Goal: Task Accomplishment & Management: Complete application form

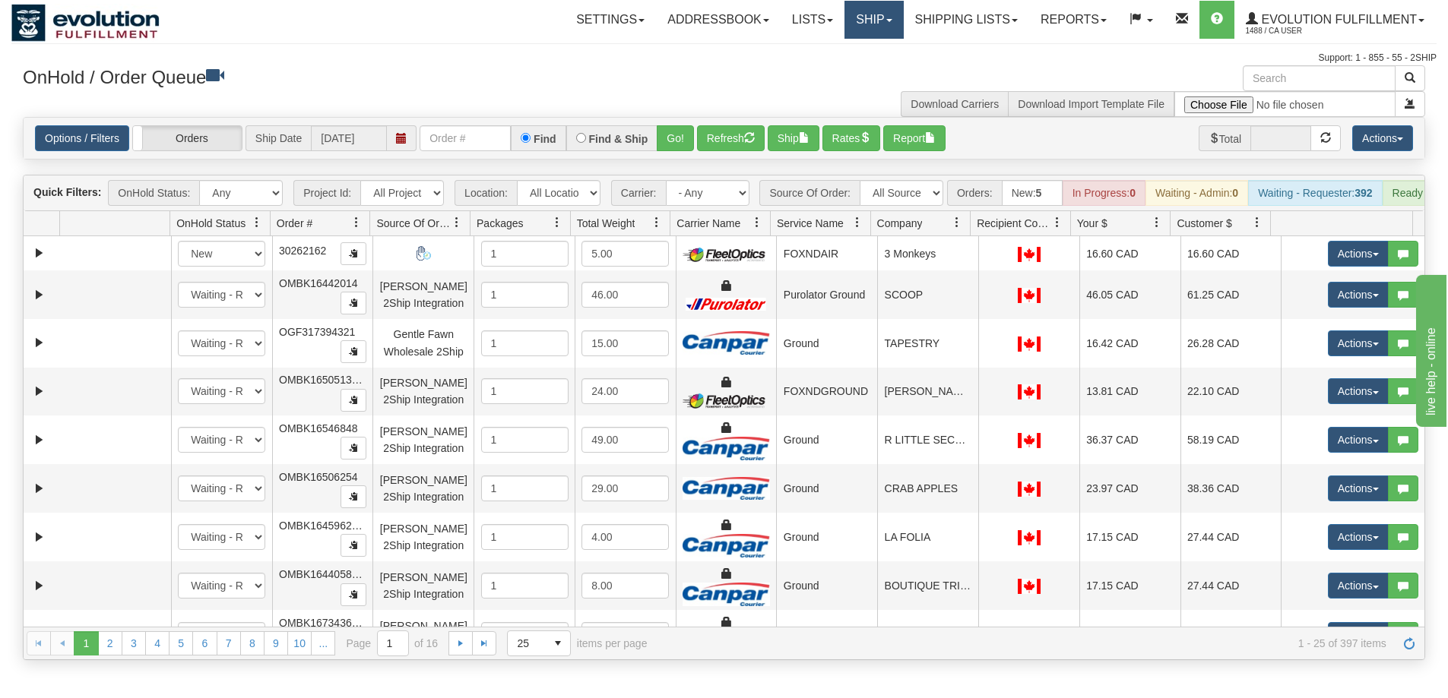
click at [874, 32] on link "Ship" at bounding box center [873, 20] width 59 height 38
click at [854, 47] on link "Ship Screen" at bounding box center [834, 53] width 138 height 20
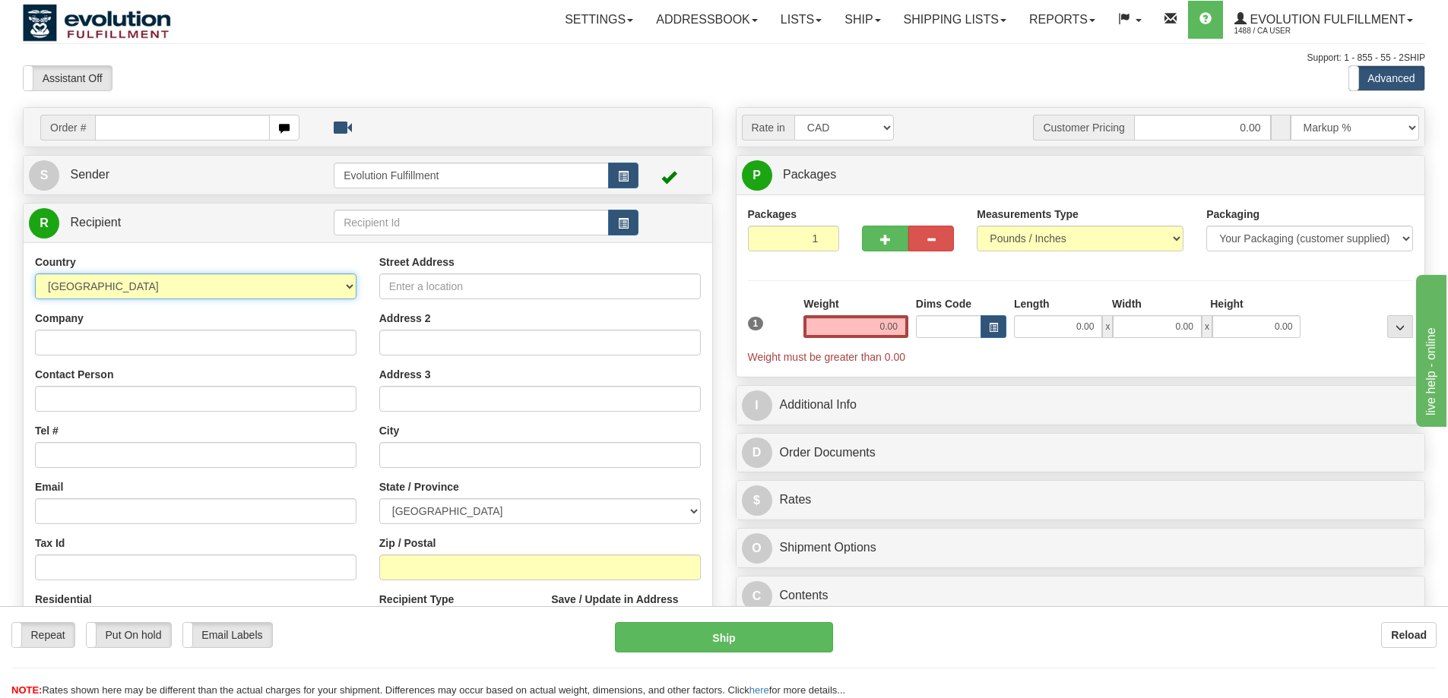
click at [315, 284] on select "AFGHANISTAN ALAND ISLANDS ALBANIA ALGERIA AMERICAN SAMOA ANDORRA ANGOLA ANGUILL…" at bounding box center [195, 287] width 321 height 26
click at [305, 284] on select "AFGHANISTAN ALAND ISLANDS ALBANIA ALGERIA AMERICAN SAMOA ANDORRA ANGOLA ANGUILL…" at bounding box center [195, 287] width 321 height 26
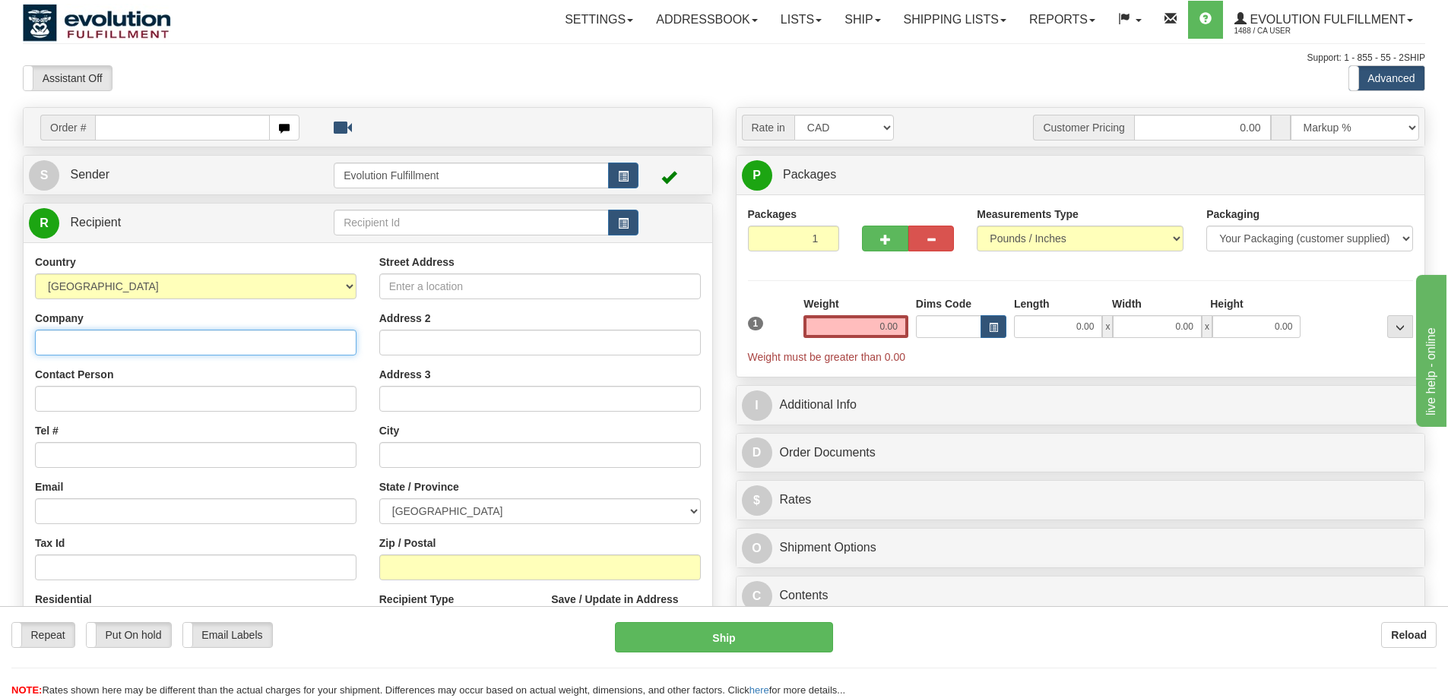
click at [171, 340] on input "Company" at bounding box center [195, 343] width 321 height 26
type input "EVOLUTION FULFILLMENT"
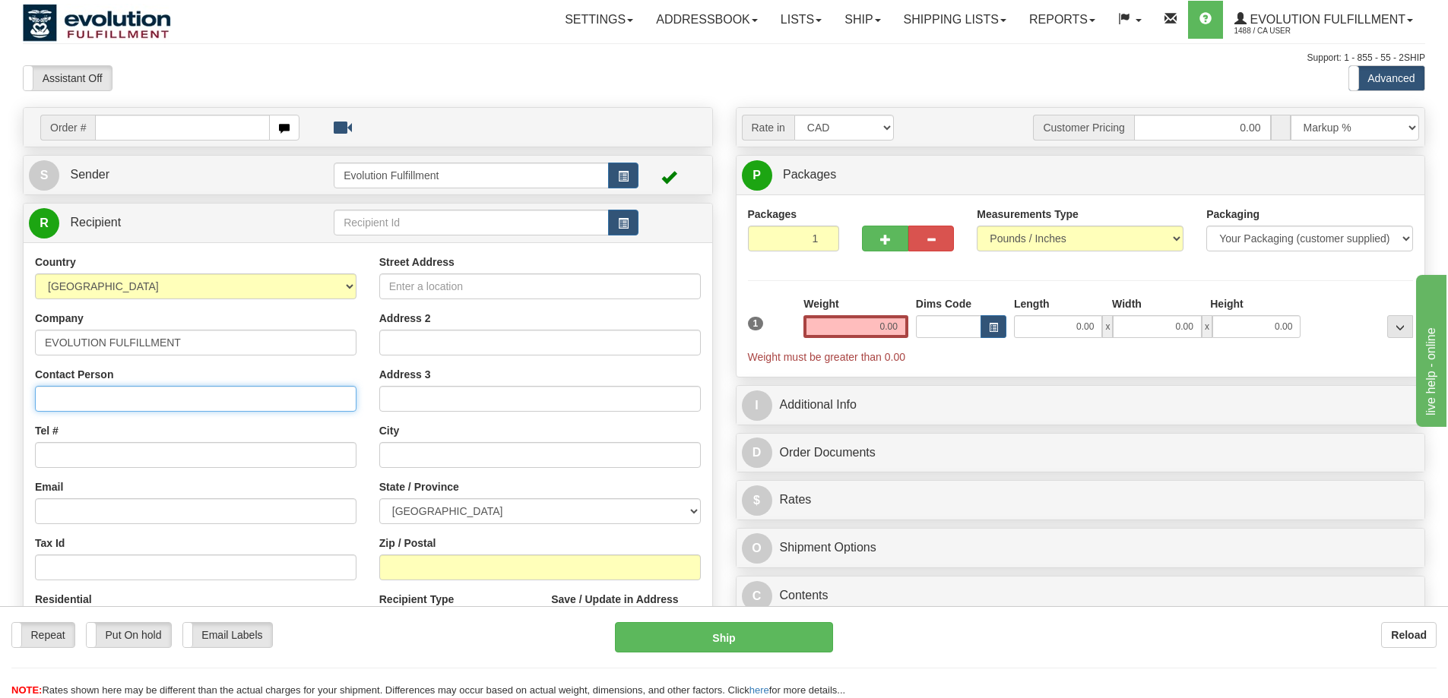
type input "EVOLUTION FULFILLMENT"
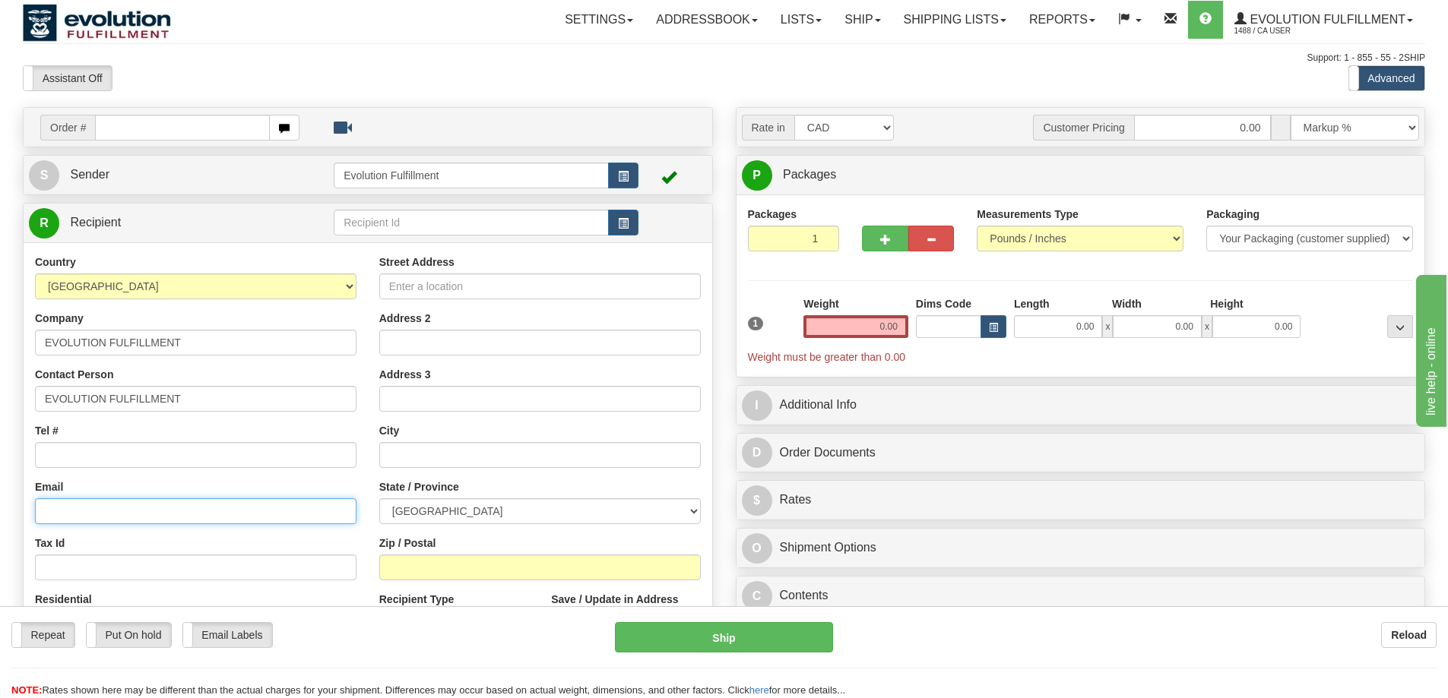
type input "JONATHAN@EVOLVEWITHUS.CA"
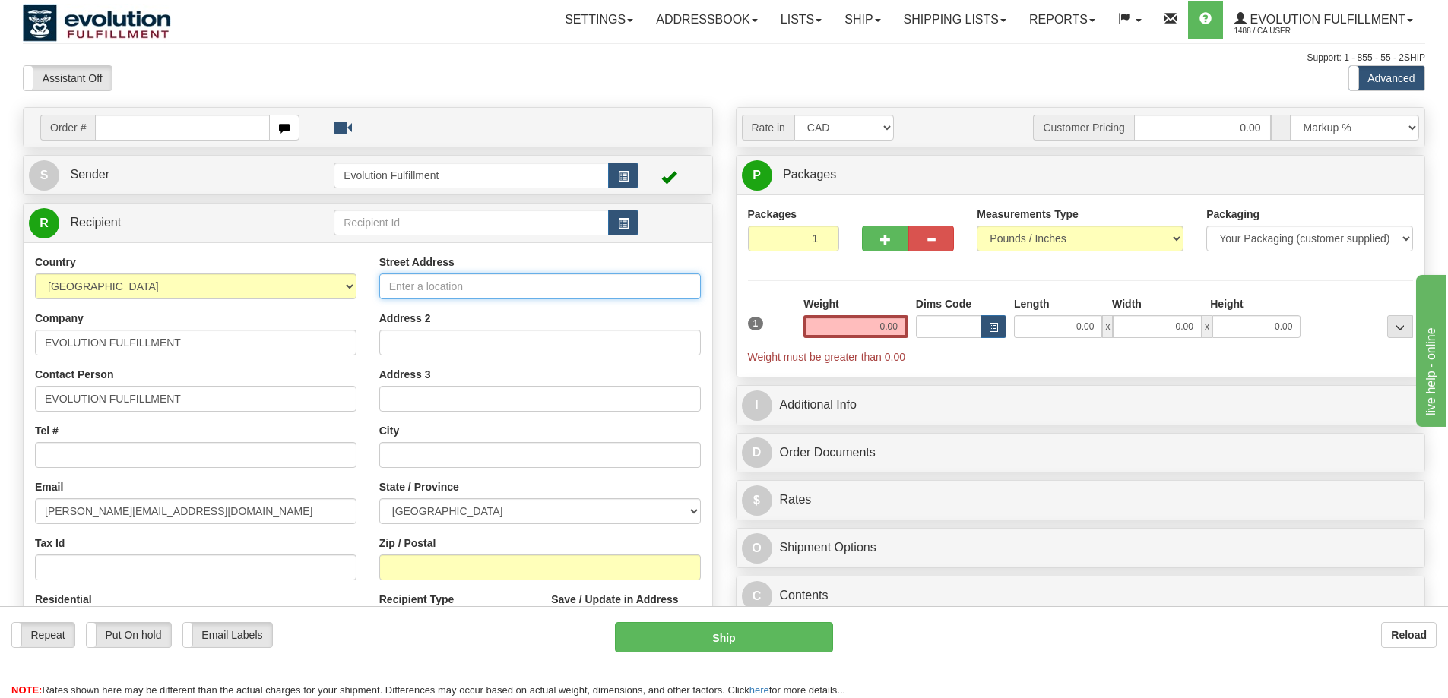
type input "6901 72 STREET, 216"
type input "DELTA"
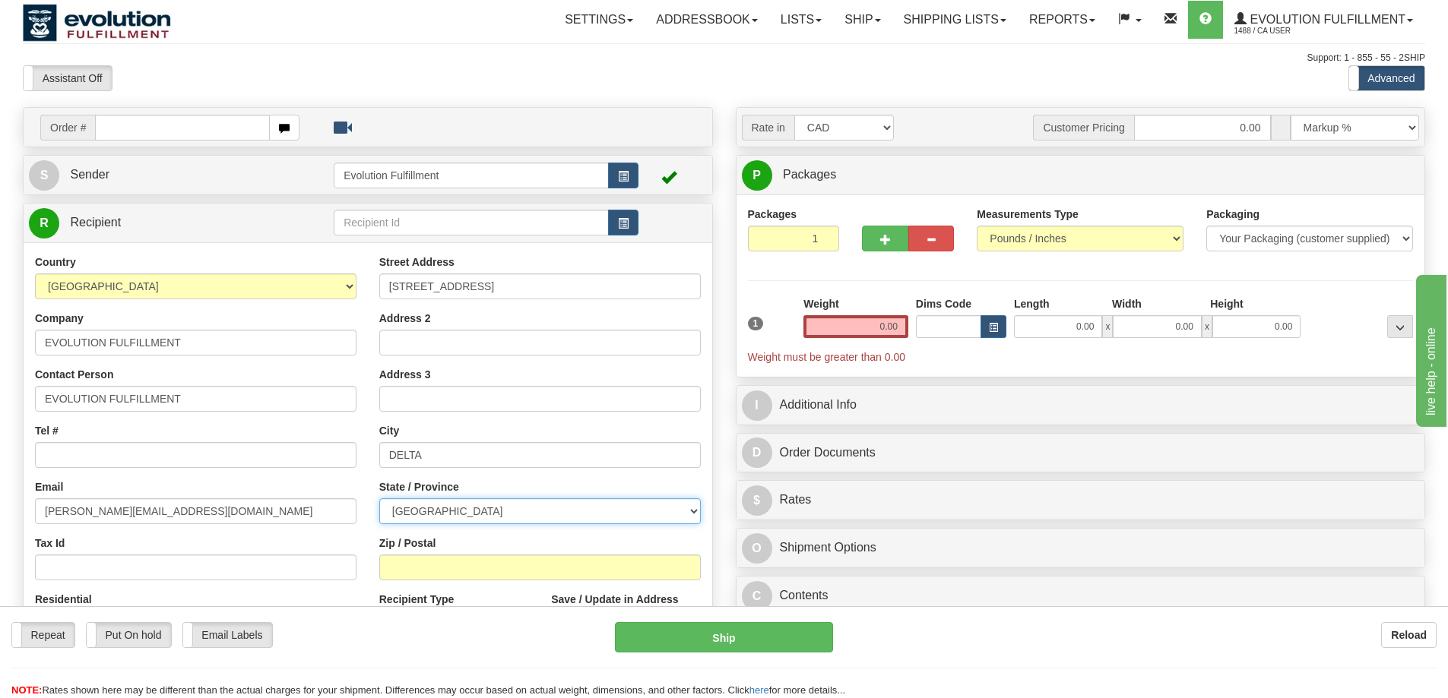
select select "BC"
type input "V4G0A2"
click at [466, 506] on select "ALBERTA BRITISH COLUMBIA MANITOBA NEW BRUNSWICK NEWFOUNDLAND NOVA SCOTIA NUNAVU…" at bounding box center [539, 512] width 321 height 26
select select "AB"
click at [379, 499] on select "ALBERTA BRITISH COLUMBIA MANITOBA NEW BRUNSWICK NEWFOUNDLAND NOVA SCOTIA NUNAVU…" at bounding box center [539, 512] width 321 height 26
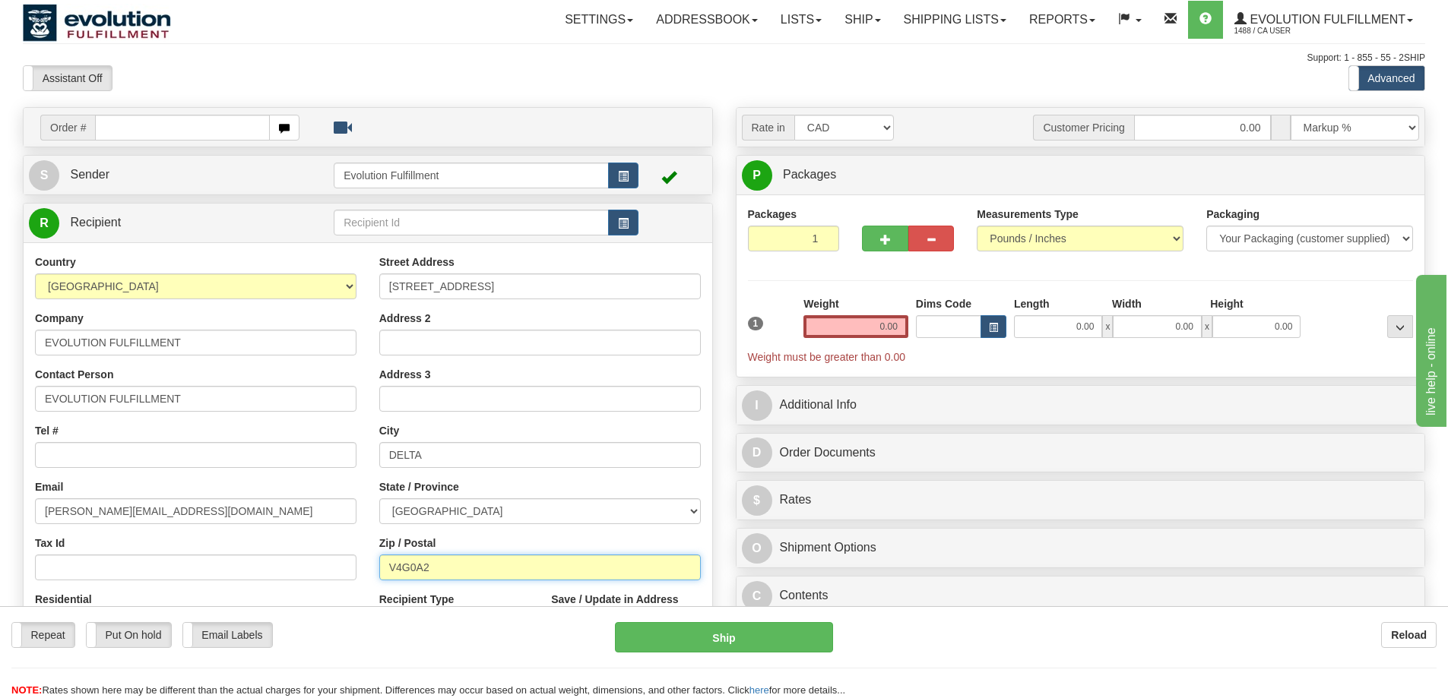
drag, startPoint x: 460, startPoint y: 571, endPoint x: 213, endPoint y: 553, distance: 247.6
click at [213, 553] on div "Country AFGHANISTAN ALAND ISLANDS ALBANIA ALGERIA AMERICAN SAMOA ANDORRA ANGOLA…" at bounding box center [368, 459] width 688 height 409
paste input "T2X 3R1"
type input "T2X 3R1"
click at [711, 242] on span "button" at bounding box center [885, 240] width 11 height 10
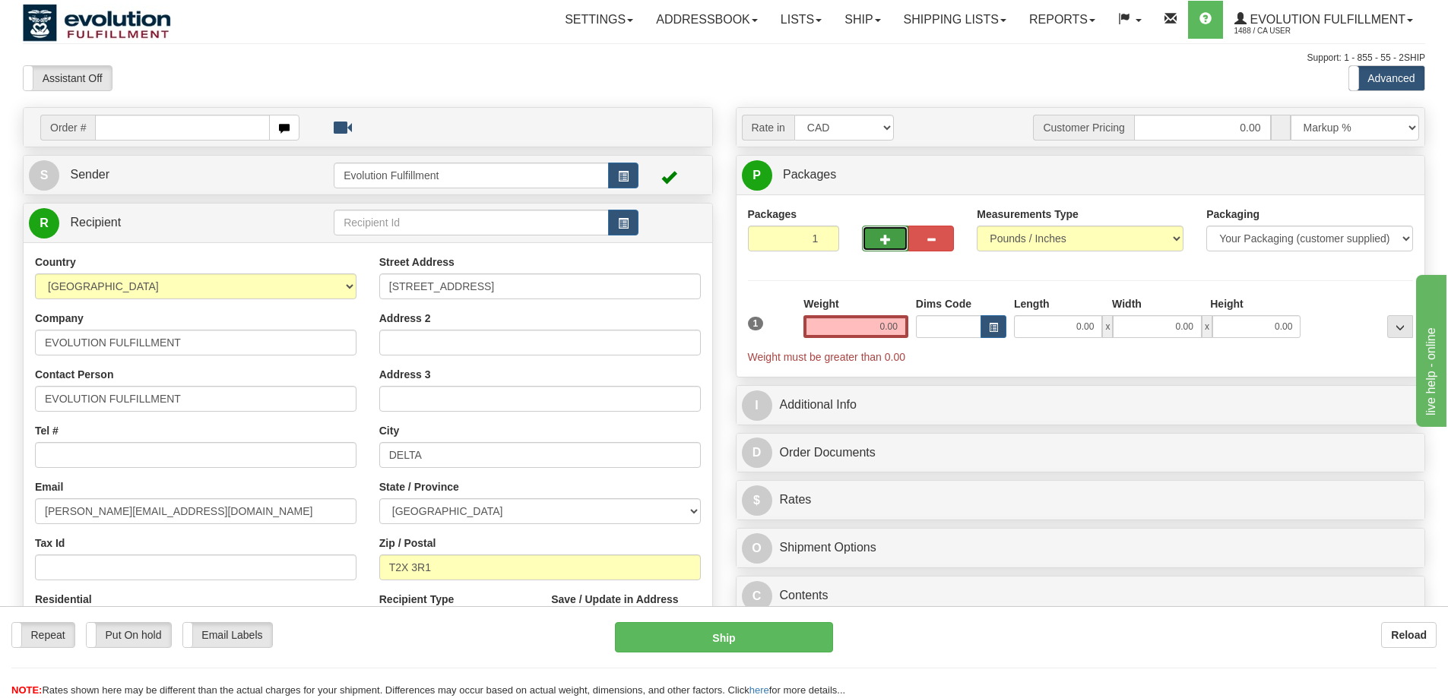
radio input "true"
type input "2"
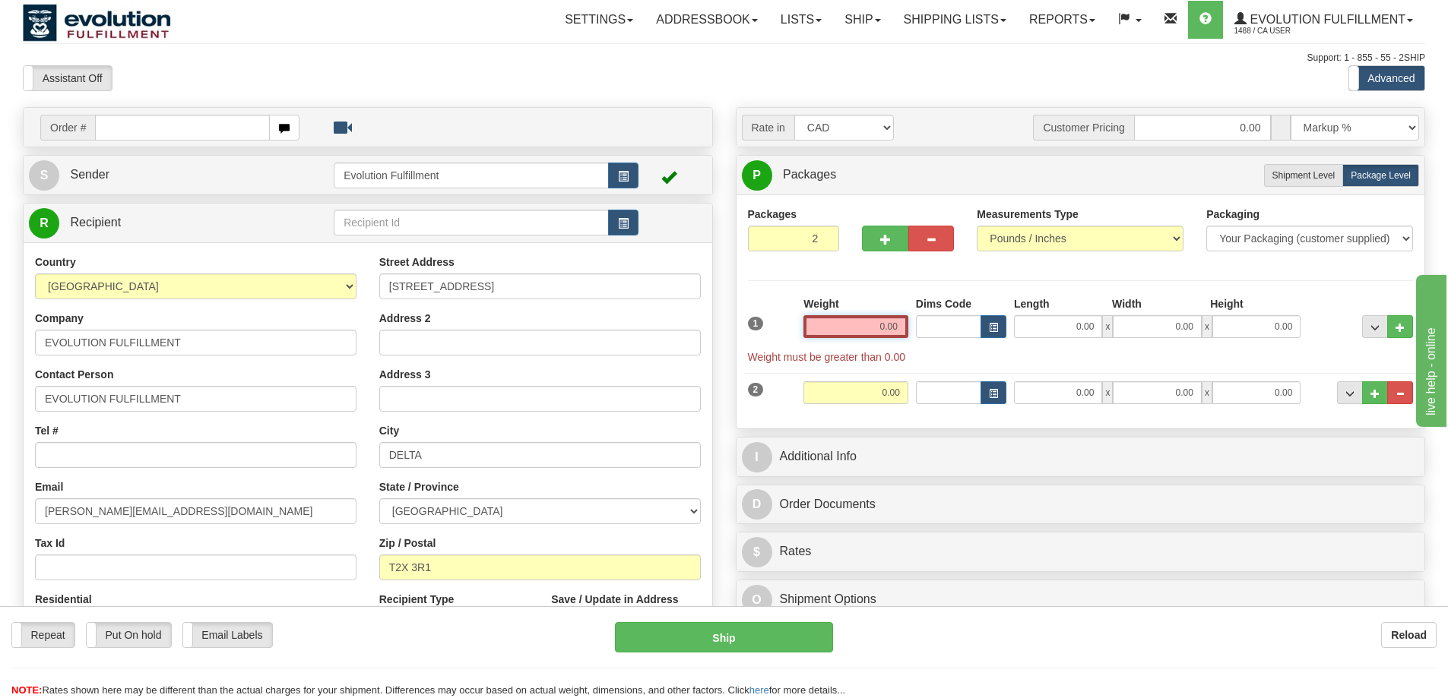
drag, startPoint x: 877, startPoint y: 324, endPoint x: 1026, endPoint y: 312, distance: 149.4
click at [711, 312] on div "1 Weight 0.00 Dims Code 0.00" at bounding box center [1080, 330] width 673 height 68
type input "78.00"
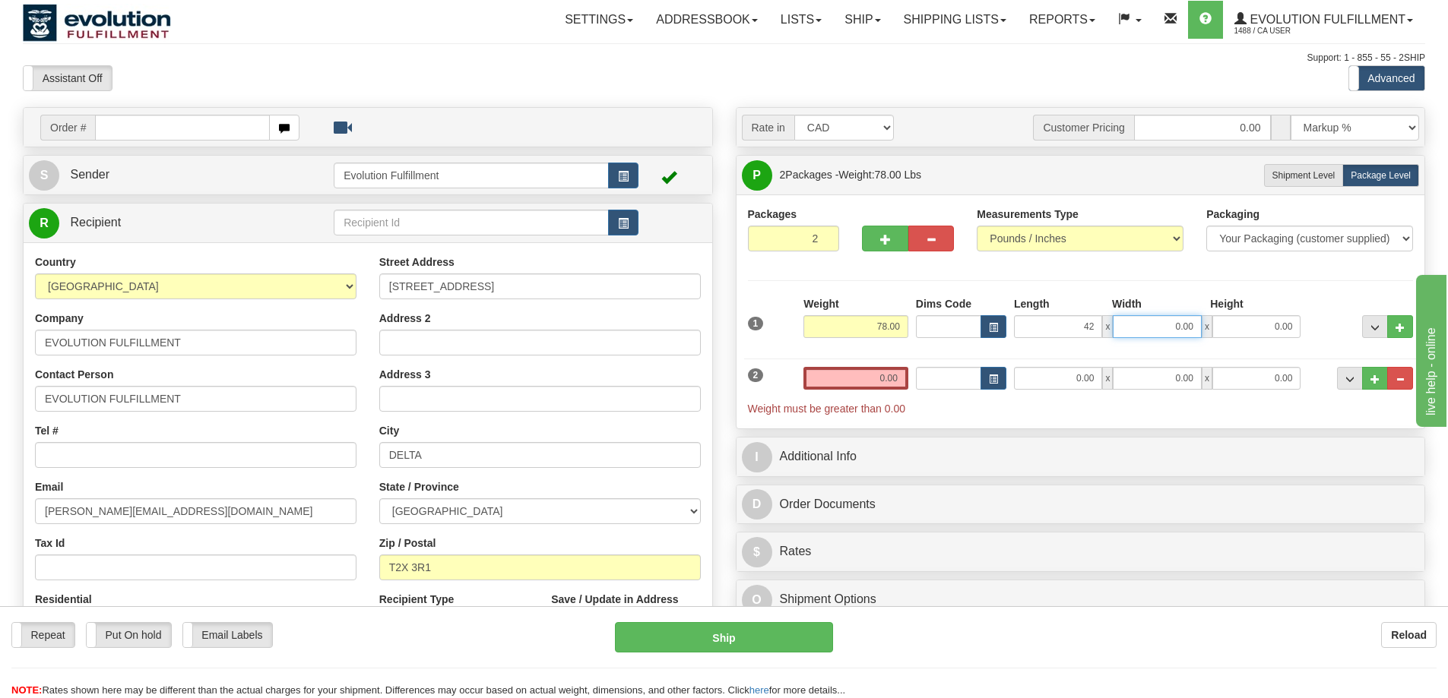
type input "42.00"
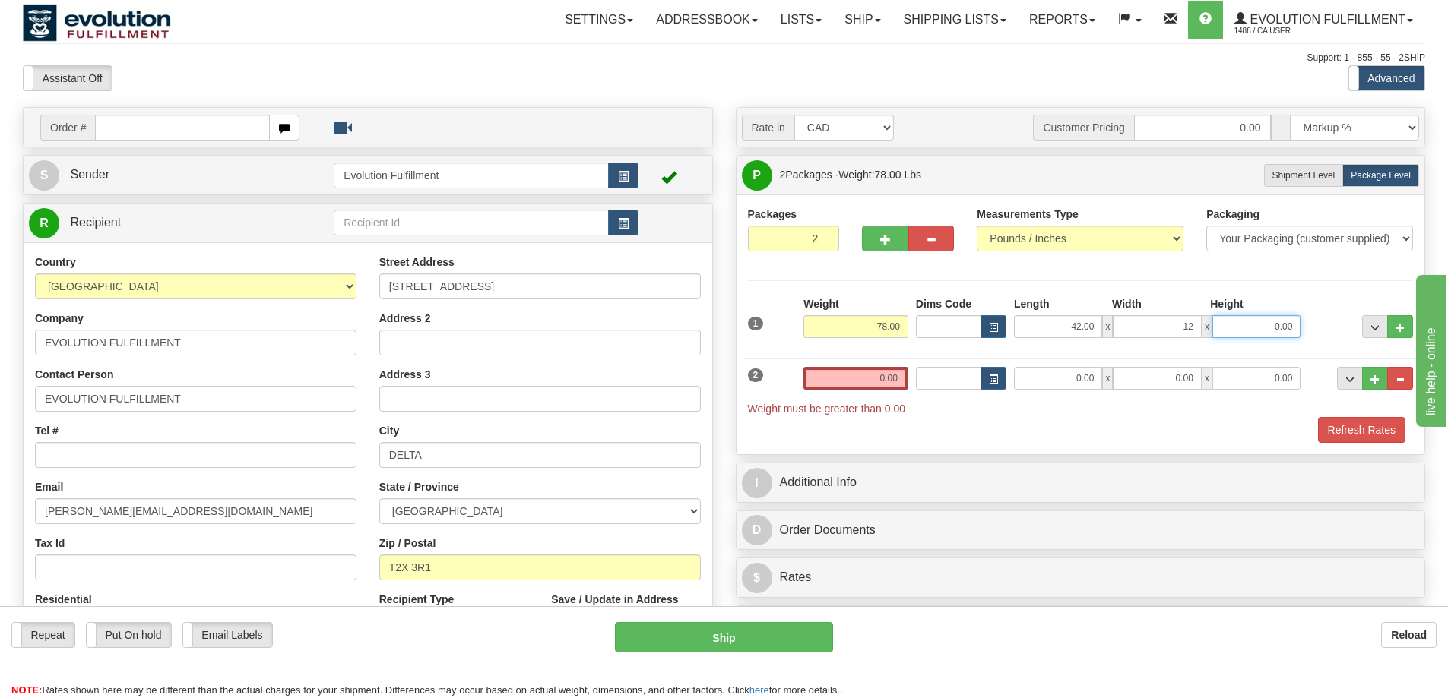
type input "12.00"
type input "9.00"
type input "62.00"
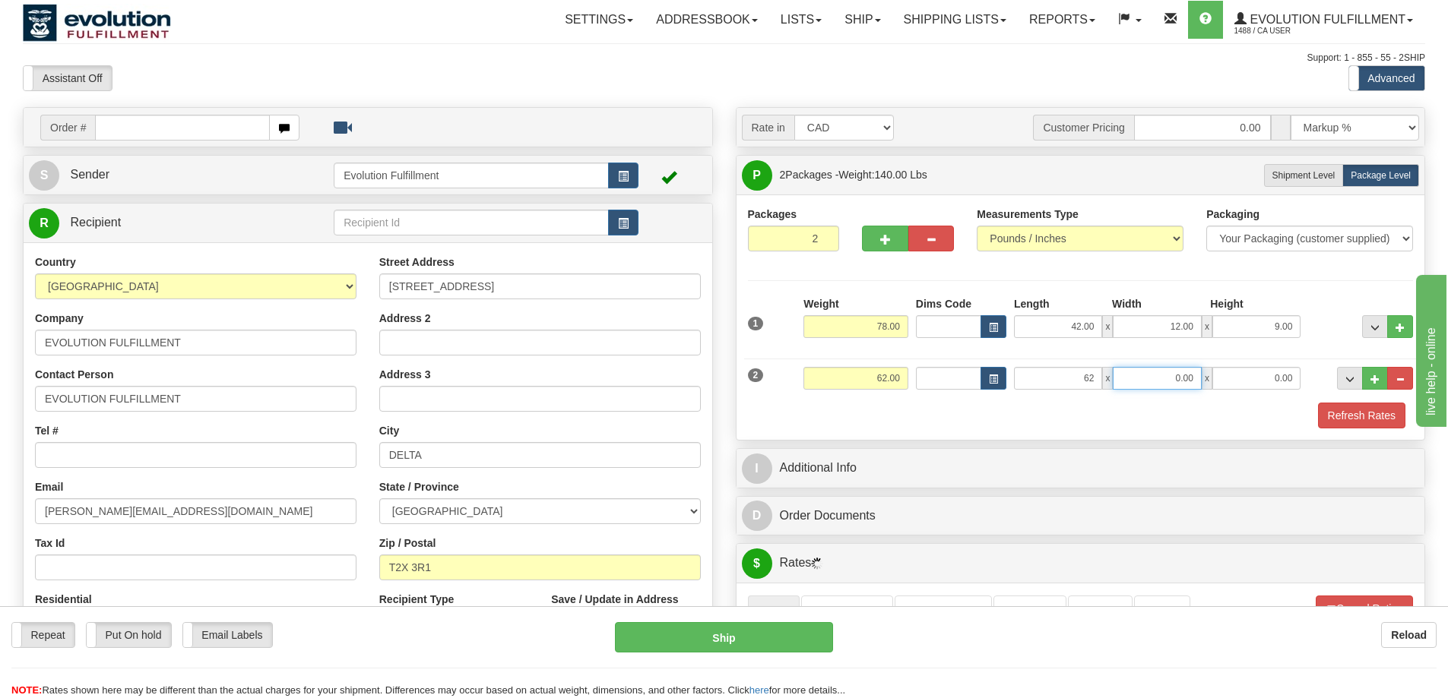
type input "62.00"
type input "33.00"
type input "3.00"
click at [711, 423] on button "Refresh Rates" at bounding box center [1361, 416] width 87 height 26
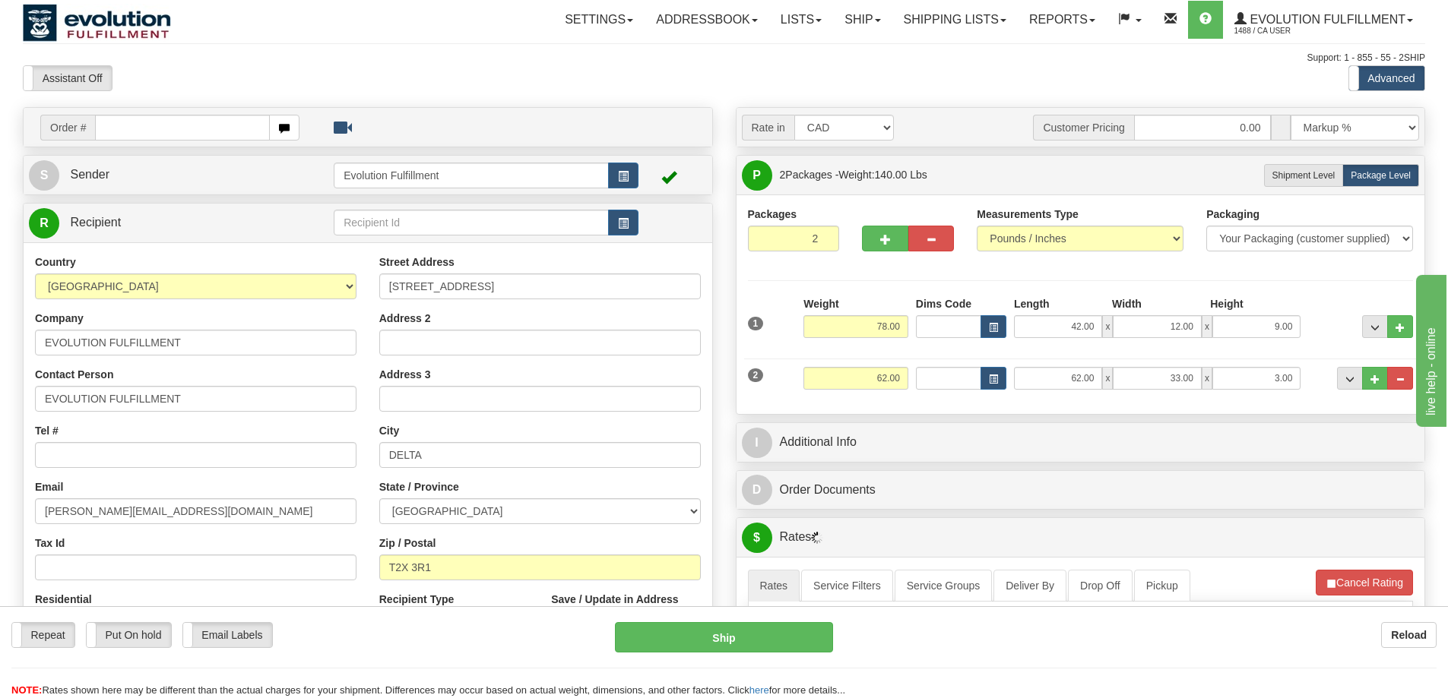
scroll to position [266, 0]
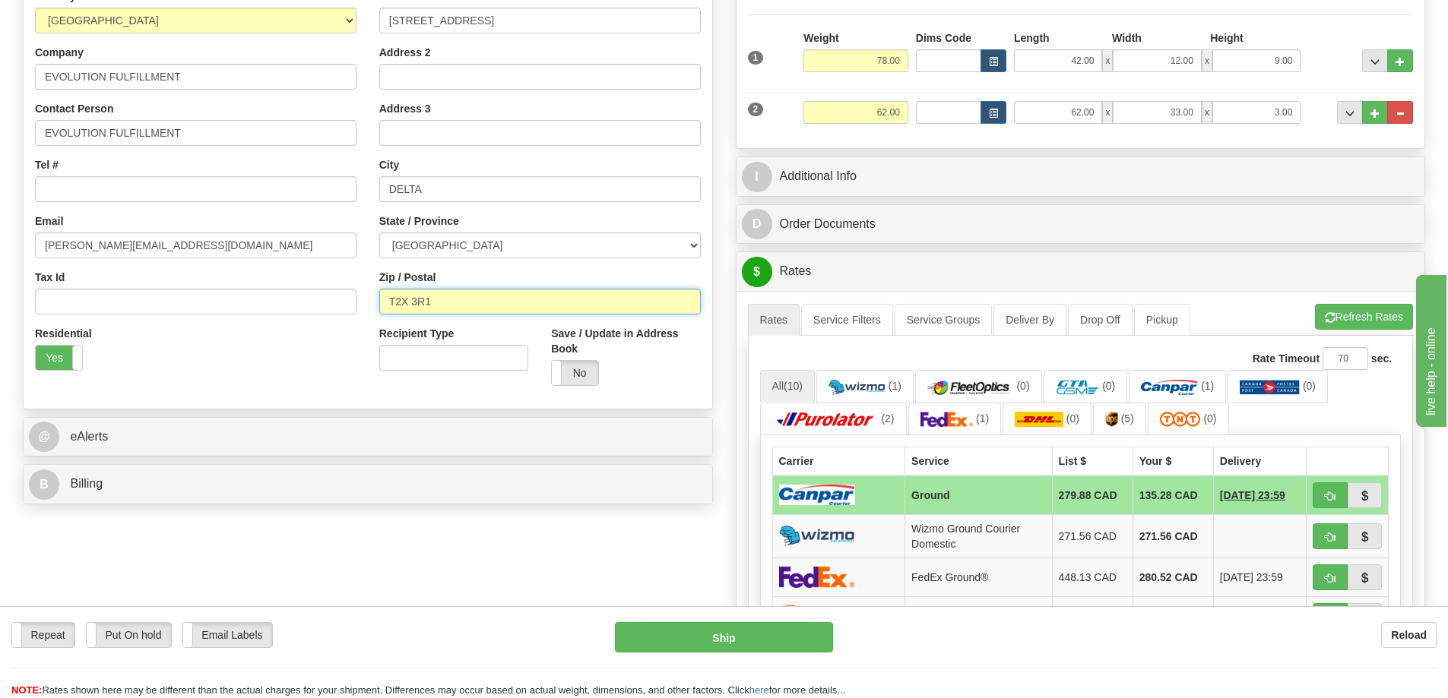
drag, startPoint x: 454, startPoint y: 297, endPoint x: 347, endPoint y: 292, distance: 106.5
click at [347, 292] on div "Country AFGHANISTAN ALAND ISLANDS ALBANIA ALGERIA AMERICAN SAMOA ANDORRA ANGOLA…" at bounding box center [368, 193] width 688 height 409
paste input "BG 2H7"
type input "TBG 2H7"
drag, startPoint x: 855, startPoint y: 61, endPoint x: 922, endPoint y: 59, distance: 66.9
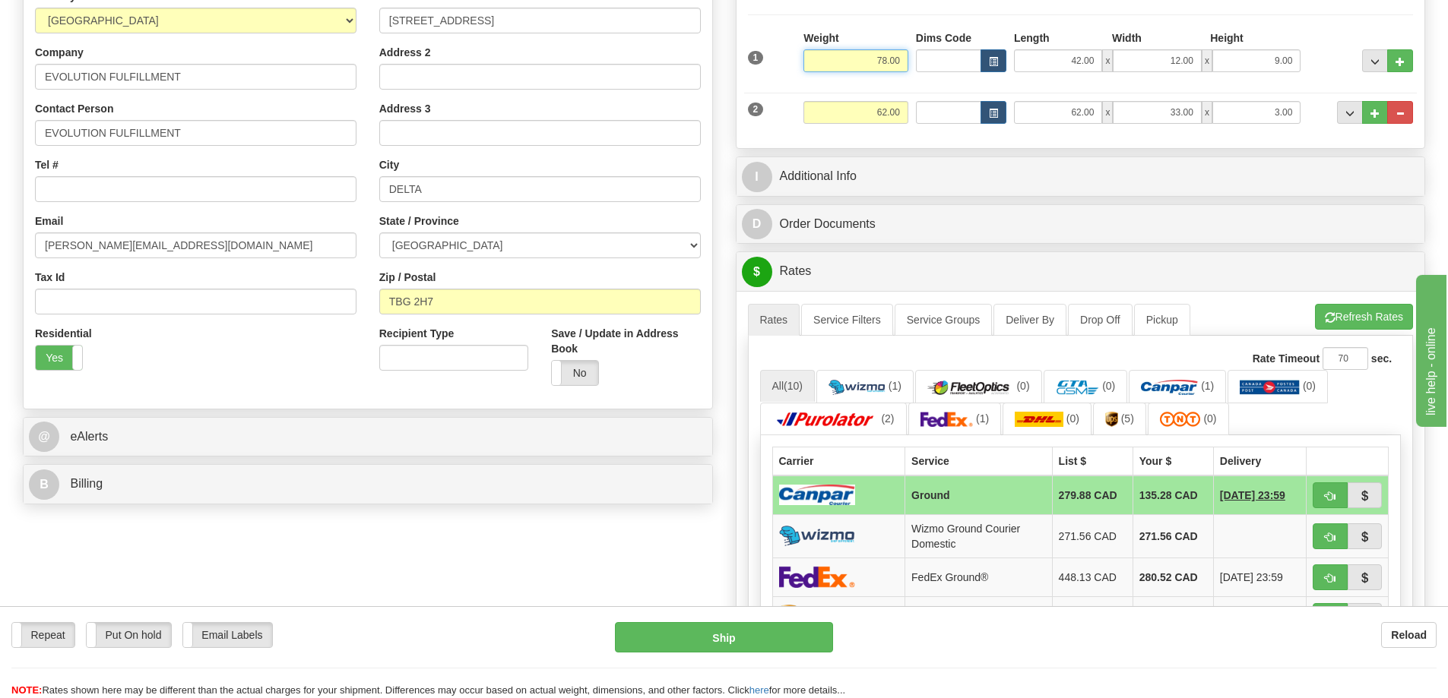
click at [711, 59] on div "1 Weight 78.00 Dims Code x x" at bounding box center [1080, 57] width 673 height 54
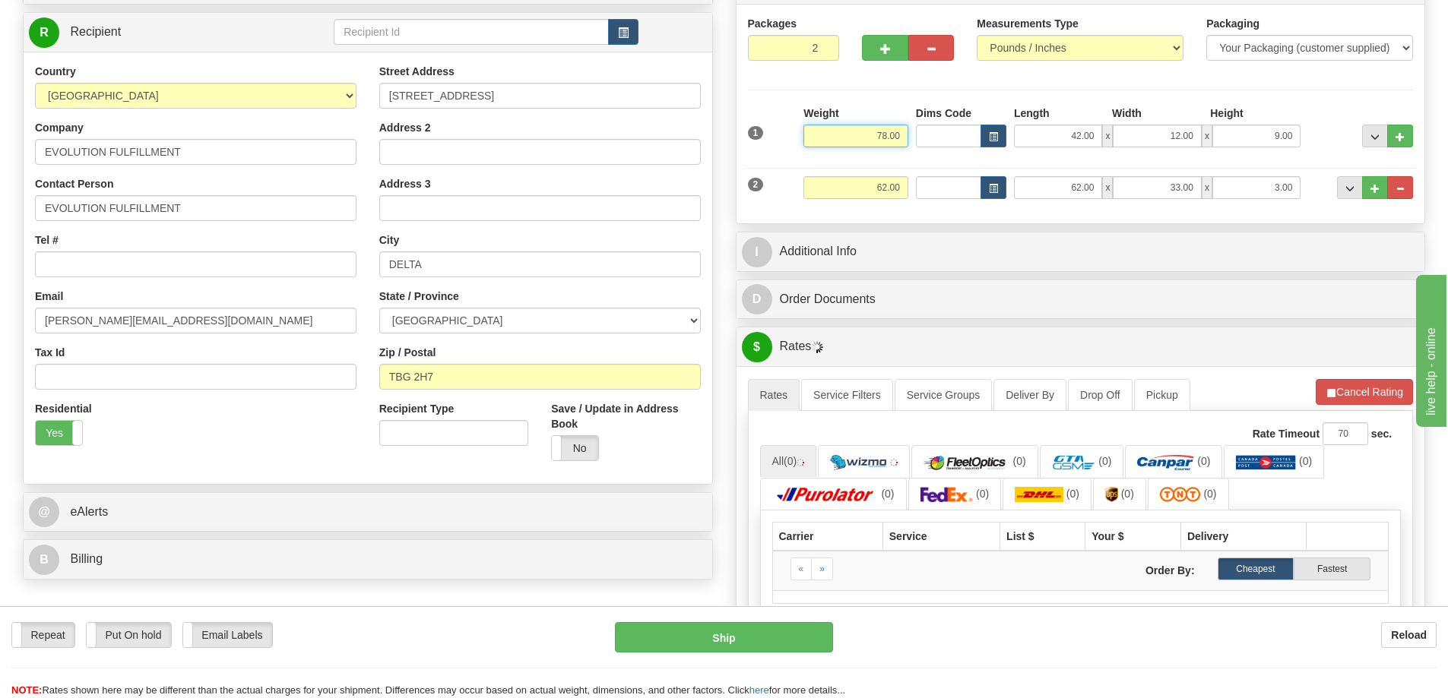
scroll to position [171, 0]
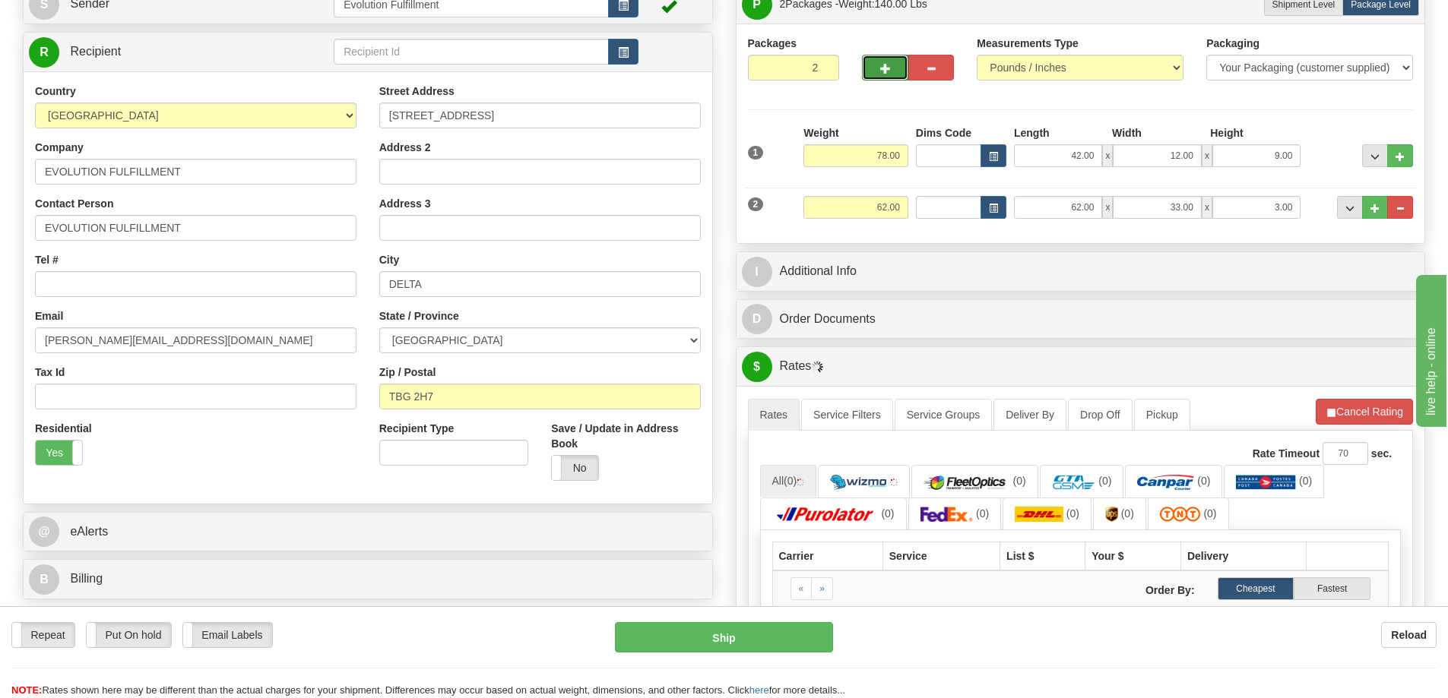
click at [711, 65] on button "button" at bounding box center [885, 68] width 46 height 26
type input "3"
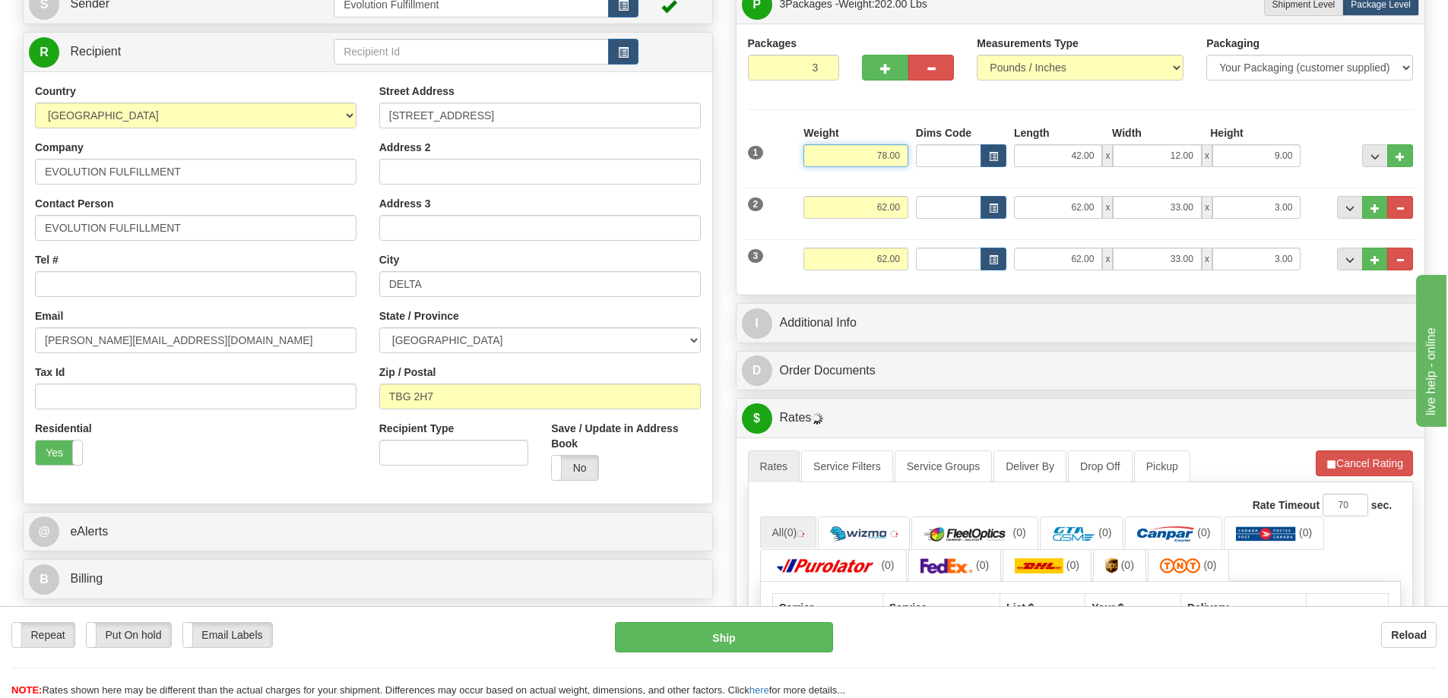
drag, startPoint x: 868, startPoint y: 154, endPoint x: 940, endPoint y: 155, distance: 72.2
click at [711, 155] on div "1 Weight 78.00 Dims Code x x" at bounding box center [1080, 152] width 673 height 54
type input "115.00"
type input "43.00"
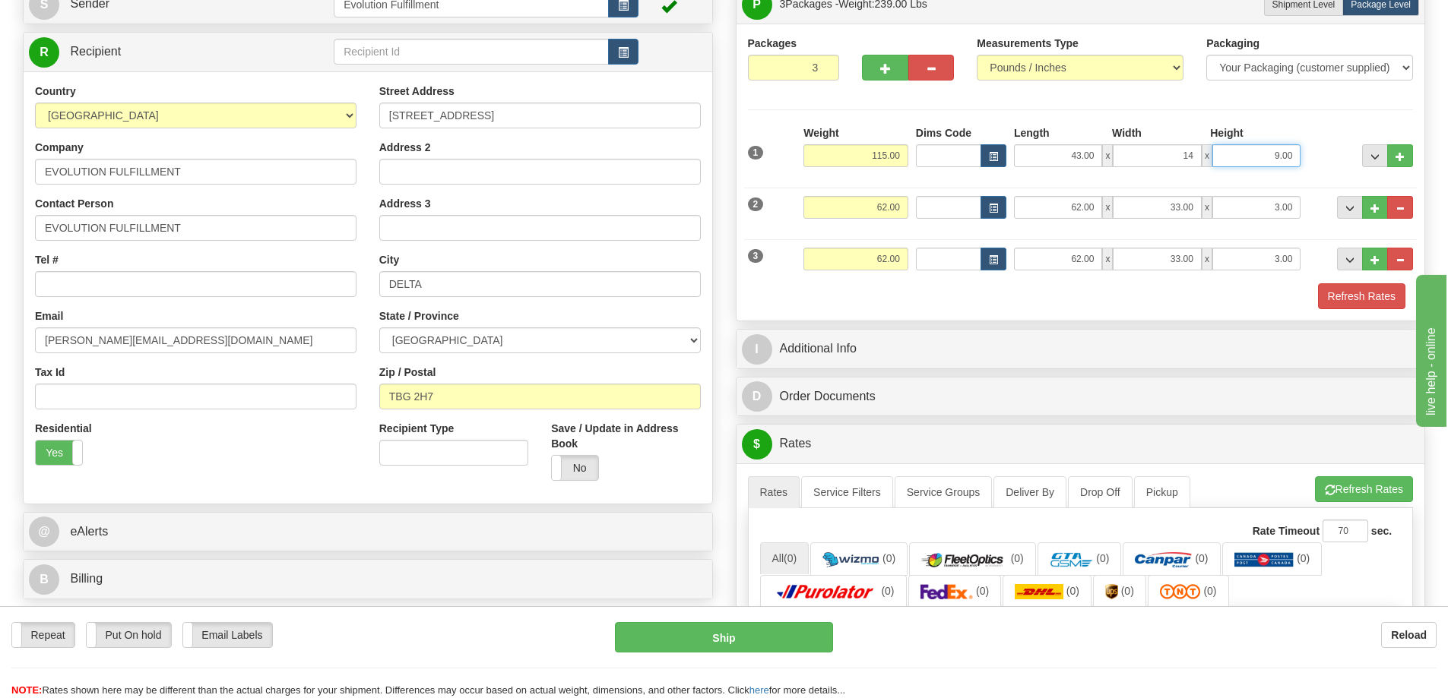
type input "14.00"
type input "11.00"
type input "95.00"
type input "75.00"
type input "33.00"
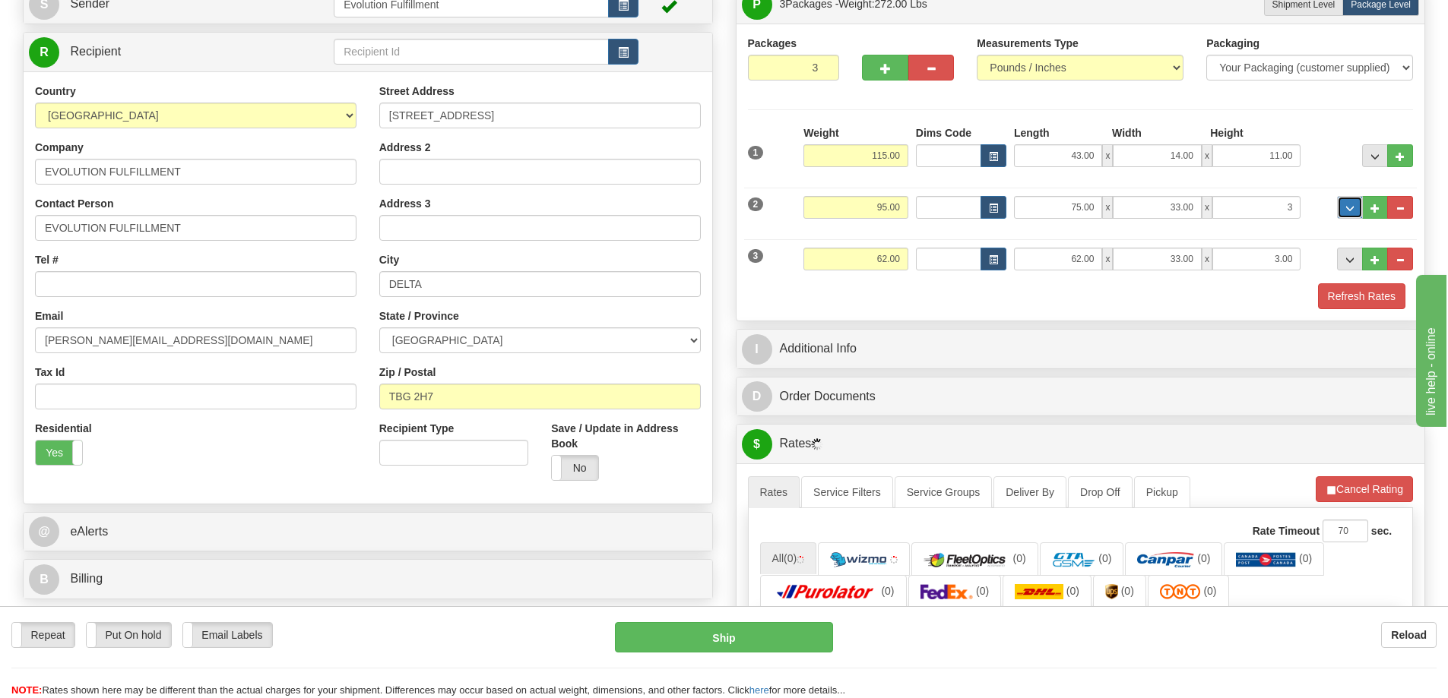
type input "3.00"
type input "8.00"
type input "18.00"
type input "32.00"
type input "5.00"
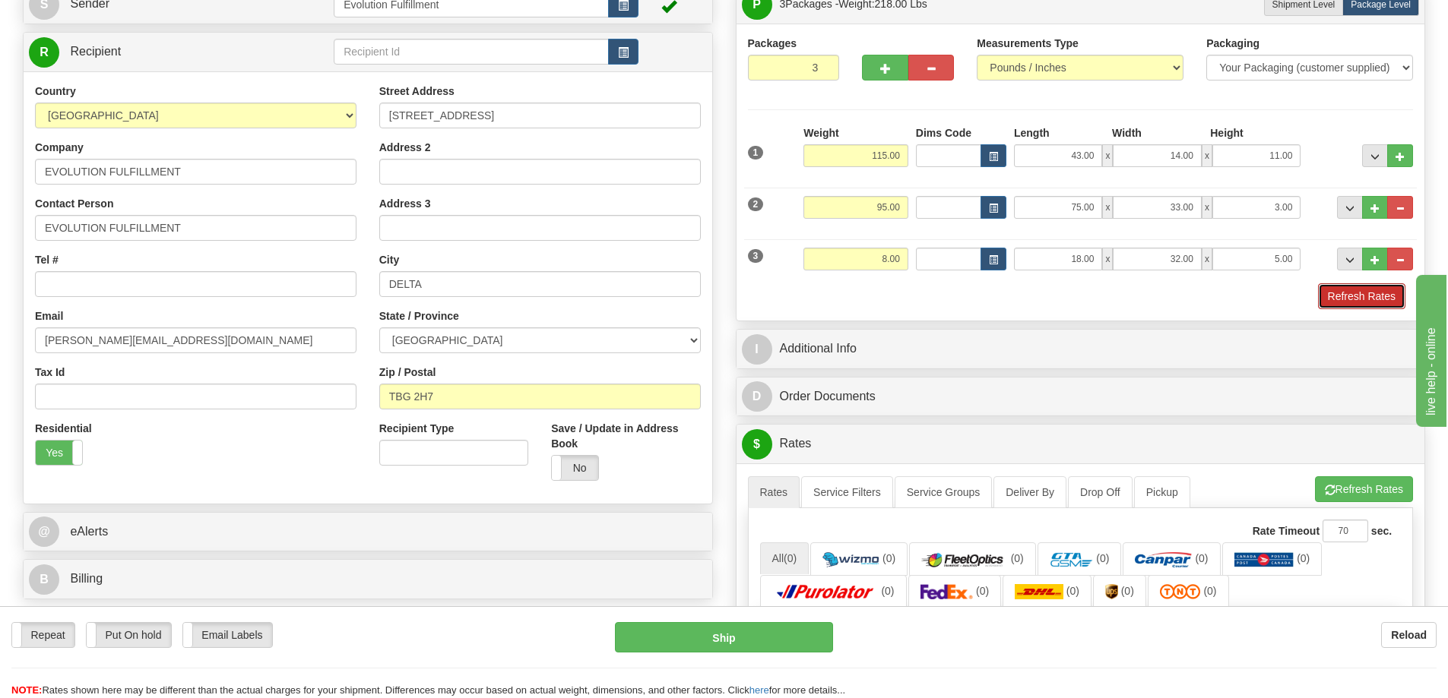
click at [711, 292] on button "Refresh Rates" at bounding box center [1361, 296] width 87 height 26
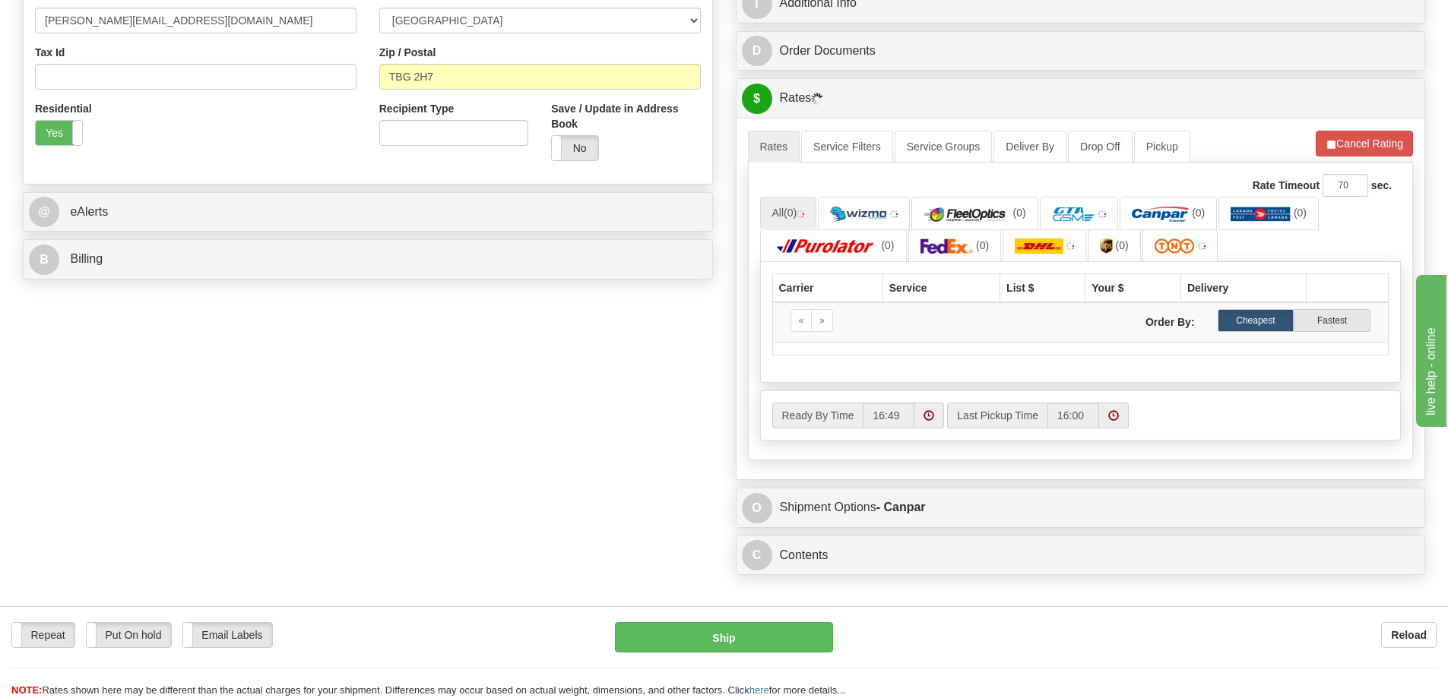
scroll to position [494, 0]
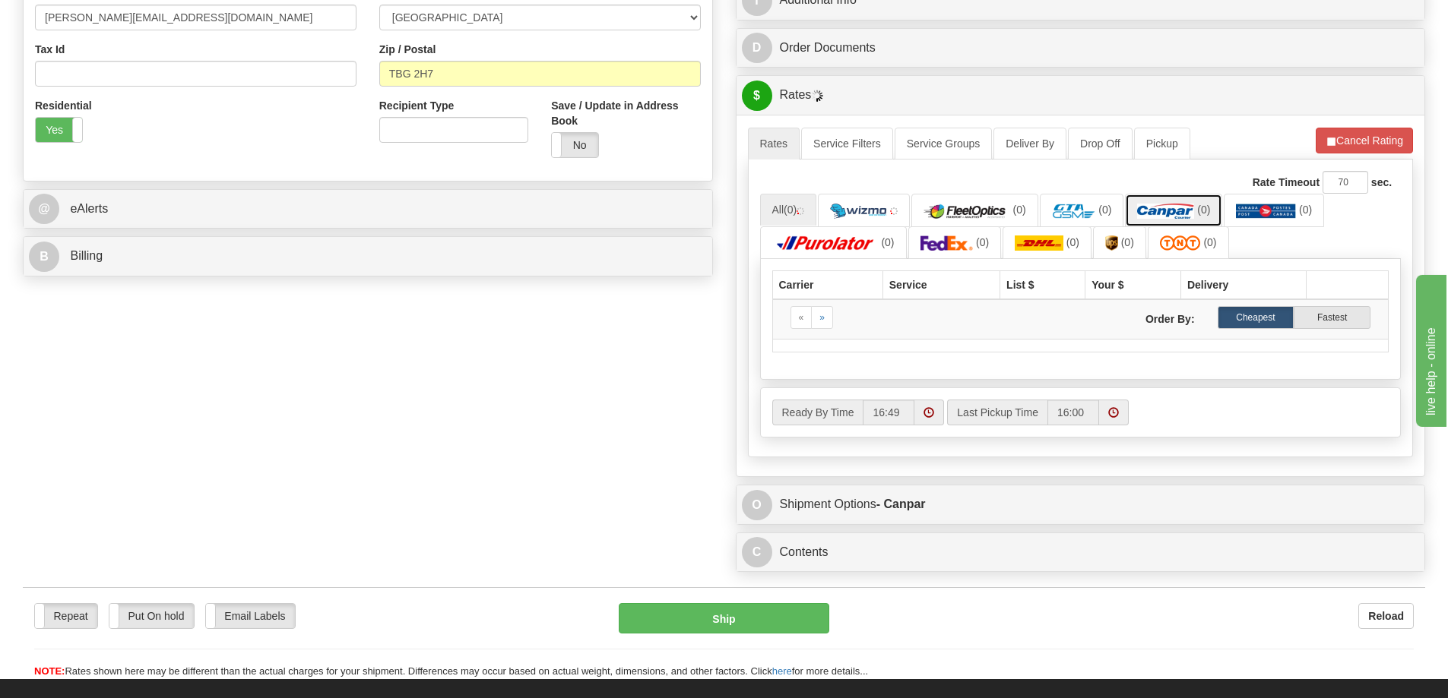
click at [711, 217] on img at bounding box center [1165, 211] width 57 height 15
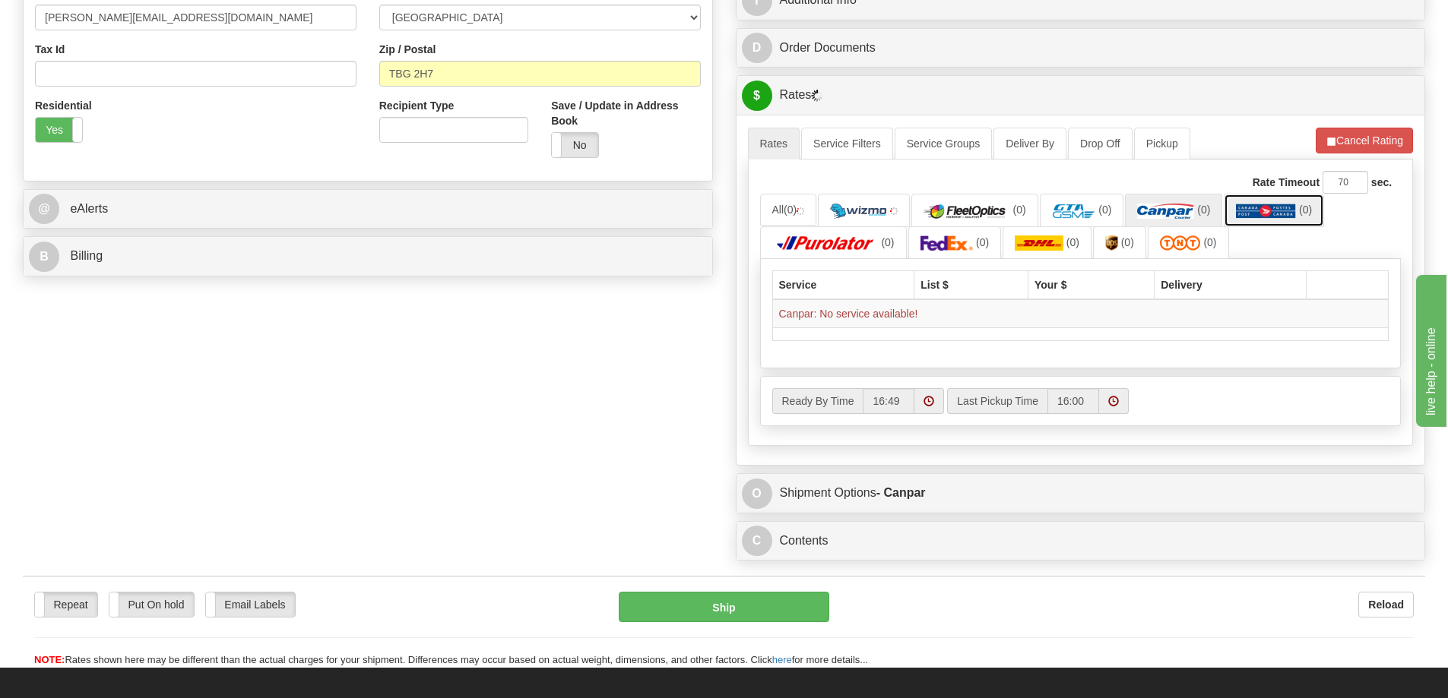
click at [711, 210] on img at bounding box center [1266, 211] width 60 height 15
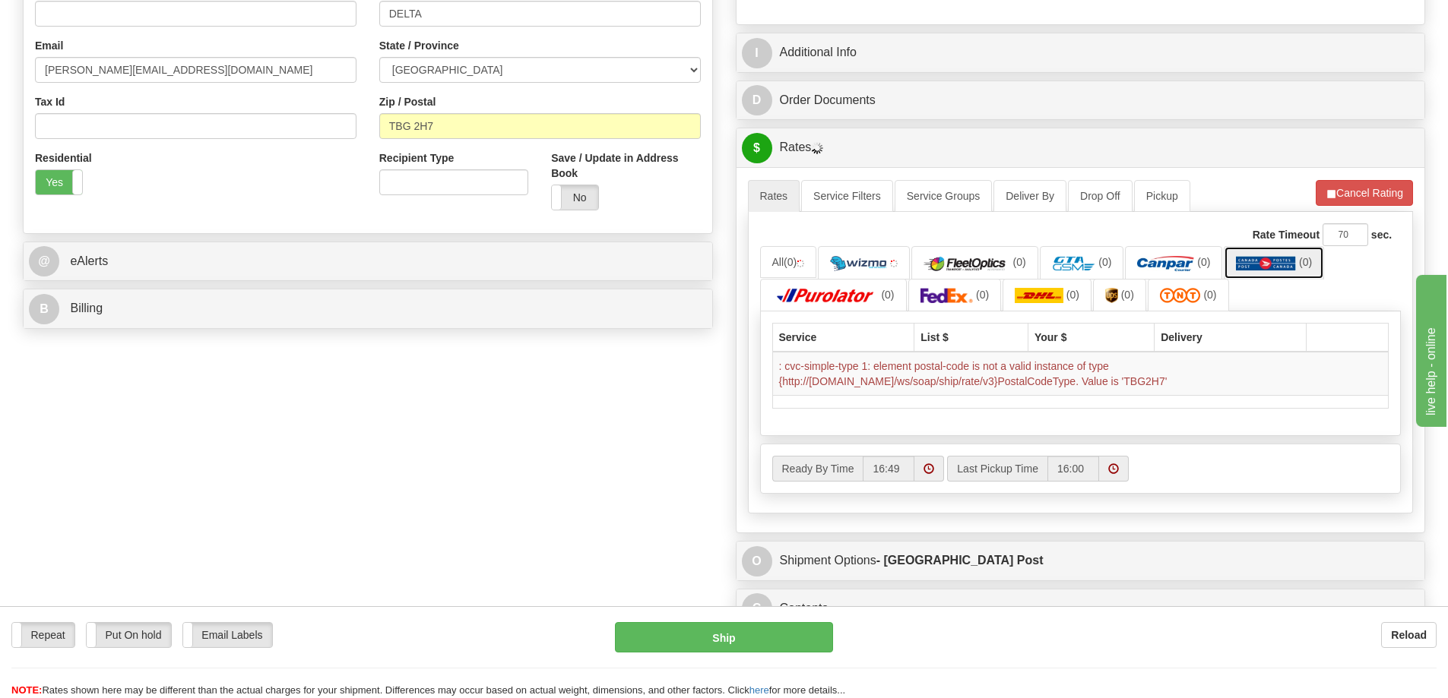
scroll to position [418, 0]
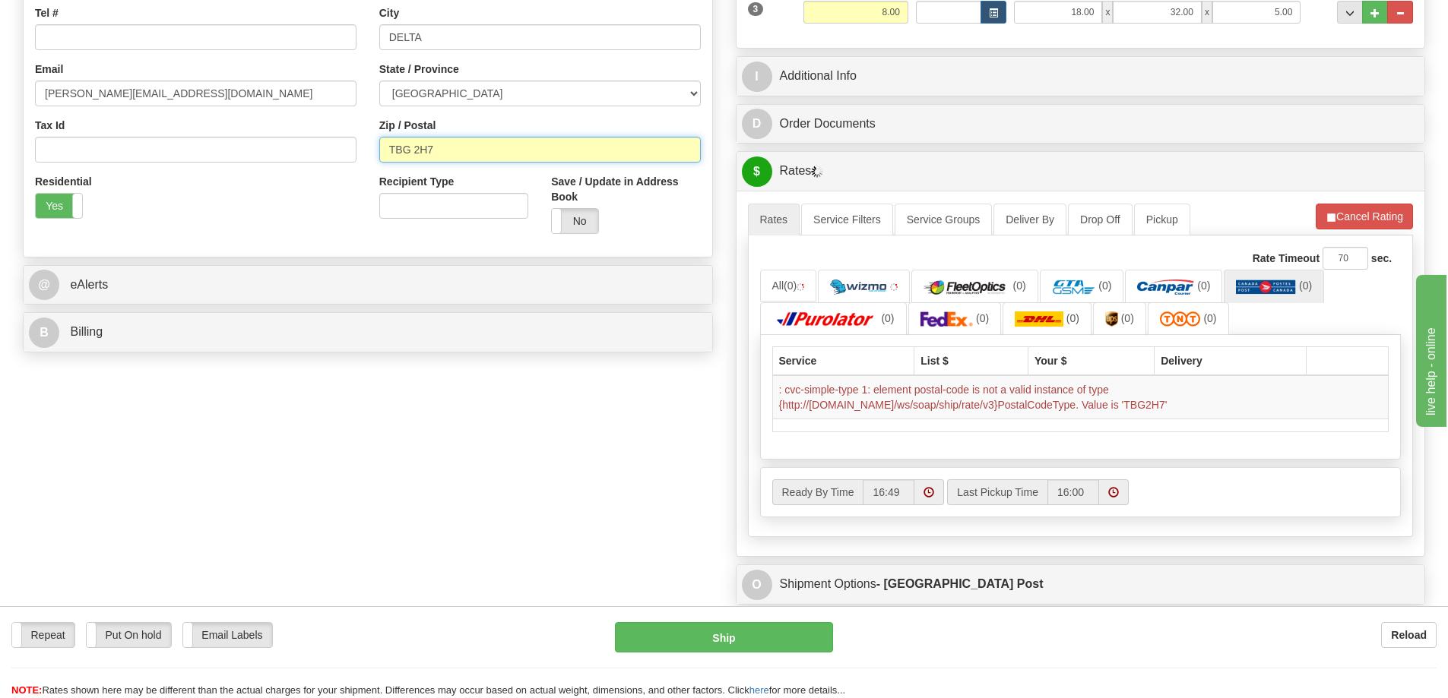
click at [460, 149] on input "TBG 2H7" at bounding box center [539, 150] width 321 height 26
click at [413, 145] on input "TBG 2H7" at bounding box center [539, 150] width 321 height 26
type input "TBG2H7"
click at [596, 410] on div "Order # S Sender" at bounding box center [723, 174] width 1425 height 970
click at [711, 286] on img at bounding box center [1165, 287] width 57 height 15
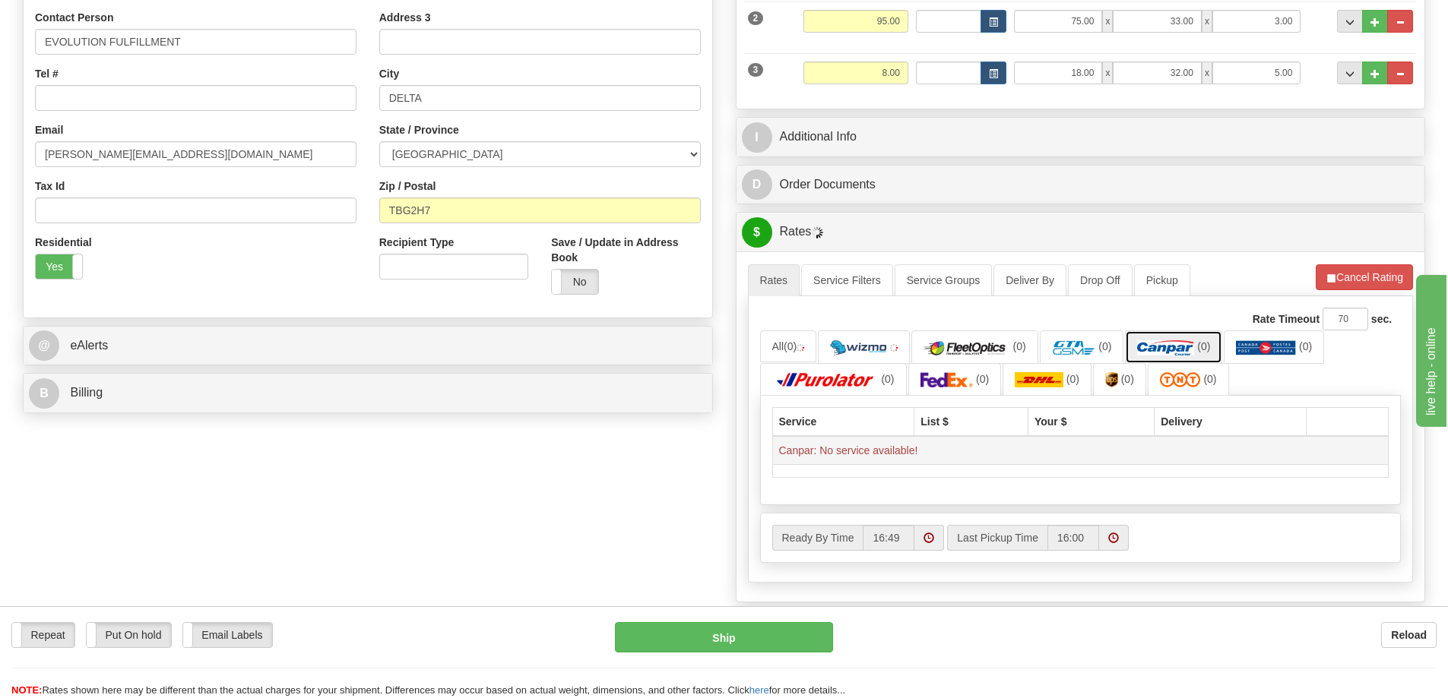
scroll to position [133, 0]
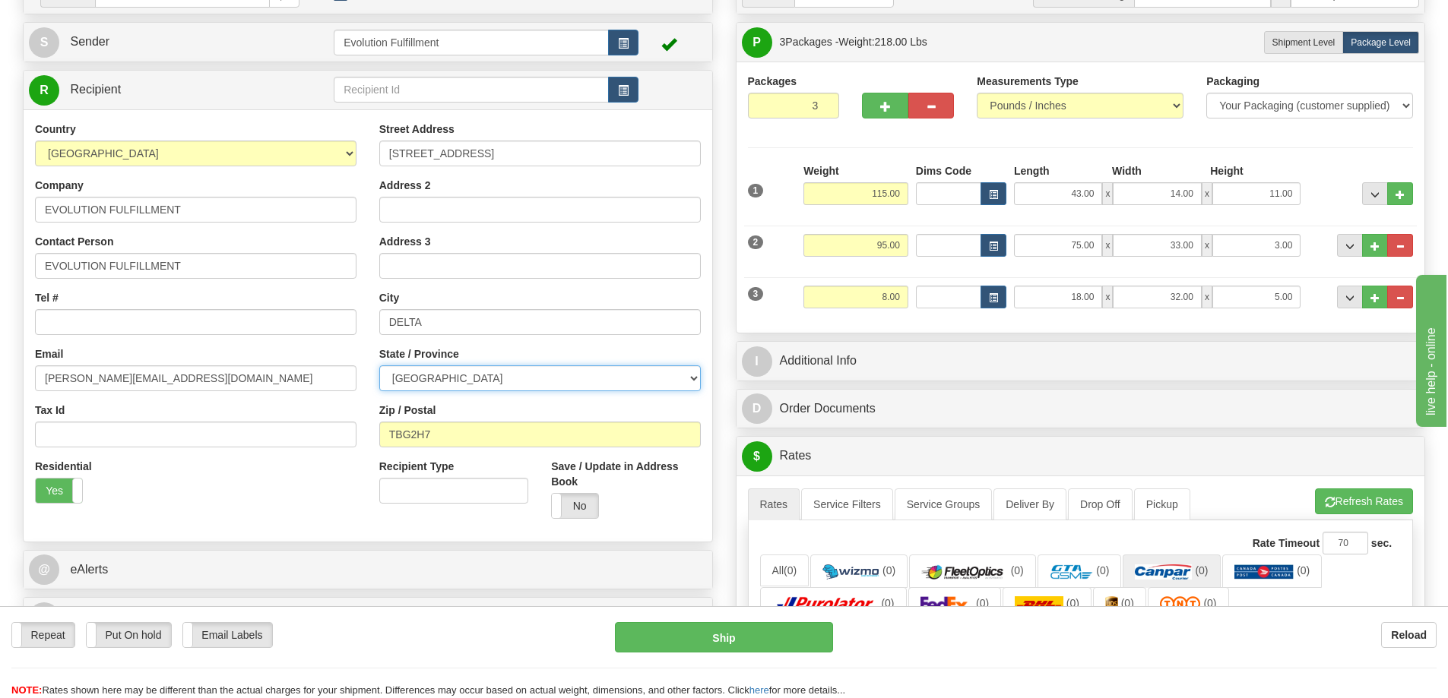
click at [521, 385] on select "ALBERTA BRITISH COLUMBIA MANITOBA NEW BRUNSWICK NEWFOUNDLAND NOVA SCOTIA NUNAVU…" at bounding box center [539, 379] width 321 height 26
select select "NS"
click at [379, 366] on select "ALBERTA BRITISH COLUMBIA MANITOBA NEW BRUNSWICK NEWFOUNDLAND NOVA SCOTIA NUNAVU…" at bounding box center [539, 379] width 321 height 26
drag, startPoint x: 467, startPoint y: 430, endPoint x: 318, endPoint y: 425, distance: 149.0
click at [318, 425] on div "Country AFGHANISTAN ALAND ISLANDS ALBANIA ALGERIA AMERICAN SAMOA ANDORRA ANGOLA…" at bounding box center [368, 326] width 688 height 409
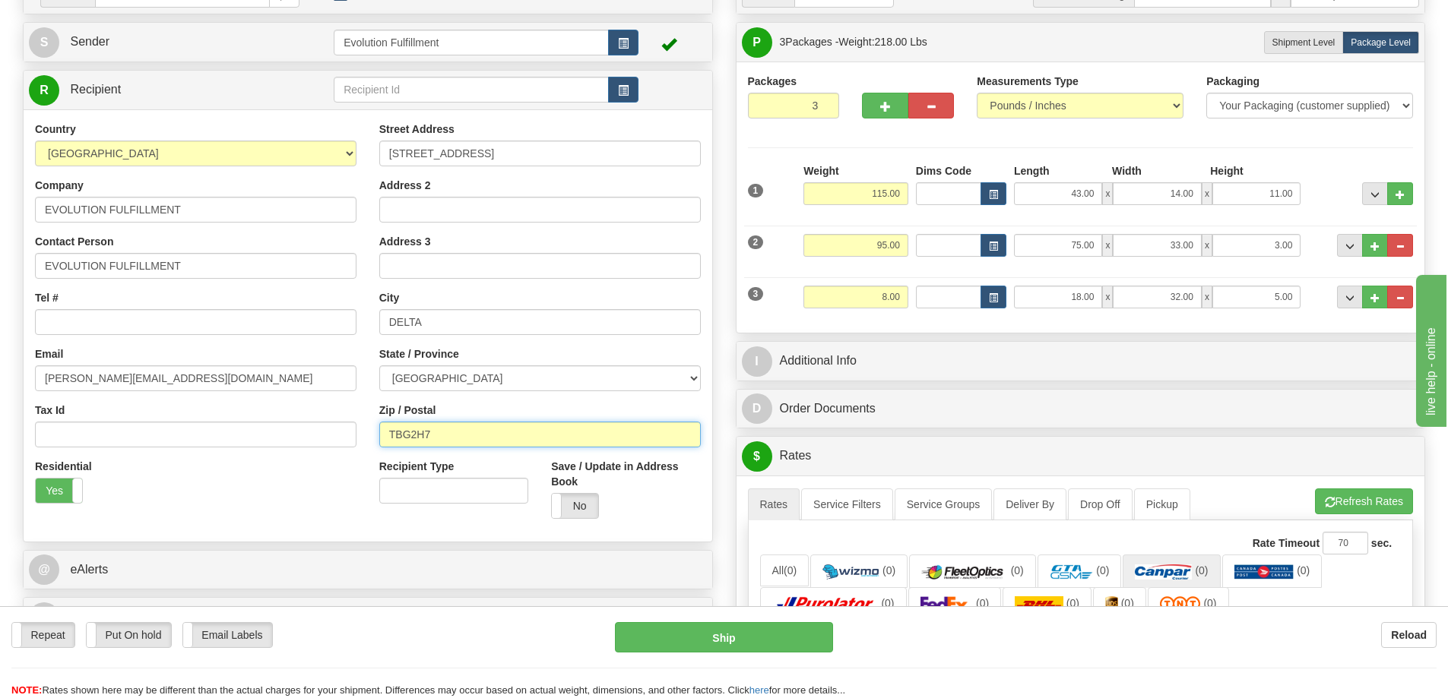
paste input "B4R 1B9"
type input "B4R 1B9"
click at [711, 116] on button "button" at bounding box center [885, 106] width 46 height 26
type input "4"
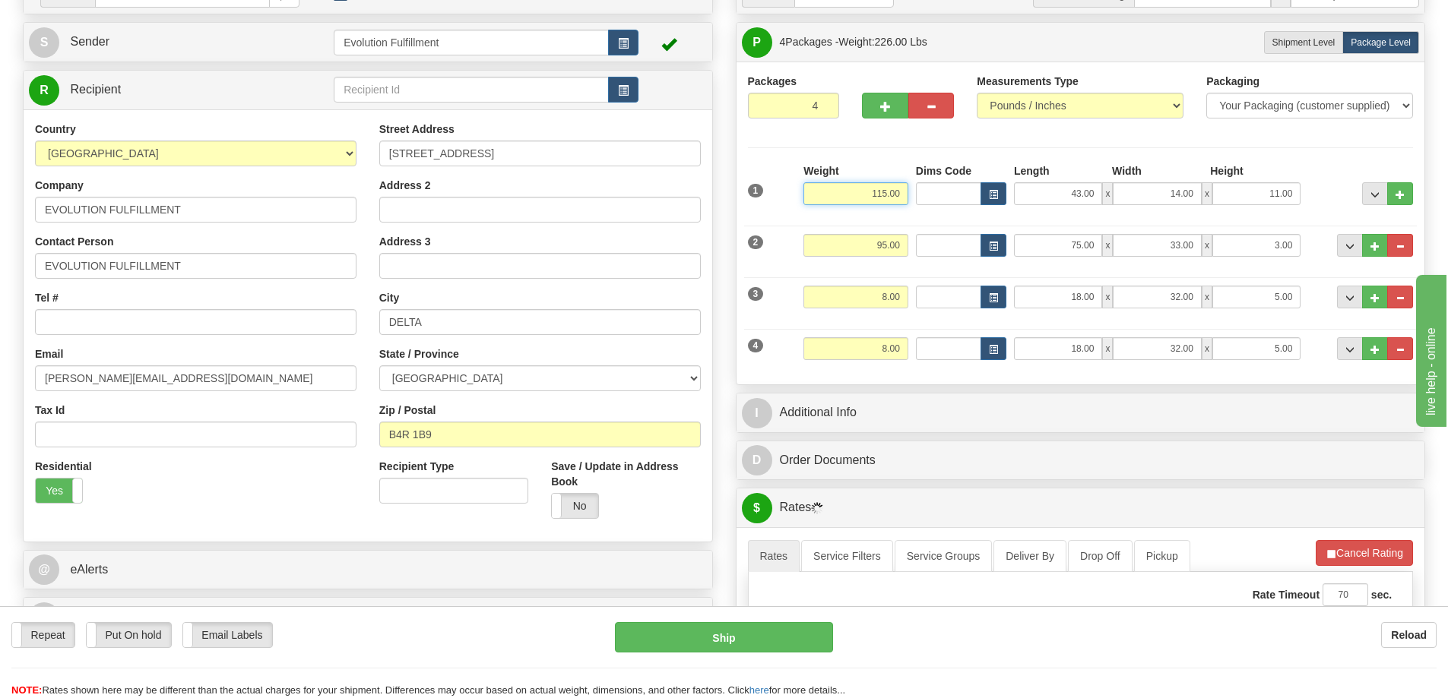
drag, startPoint x: 862, startPoint y: 192, endPoint x: 955, endPoint y: 198, distance: 93.6
click at [711, 198] on div "1 Weight 115.00 Dims Code x" at bounding box center [1080, 190] width 673 height 54
type input "78.00"
type input "42.00"
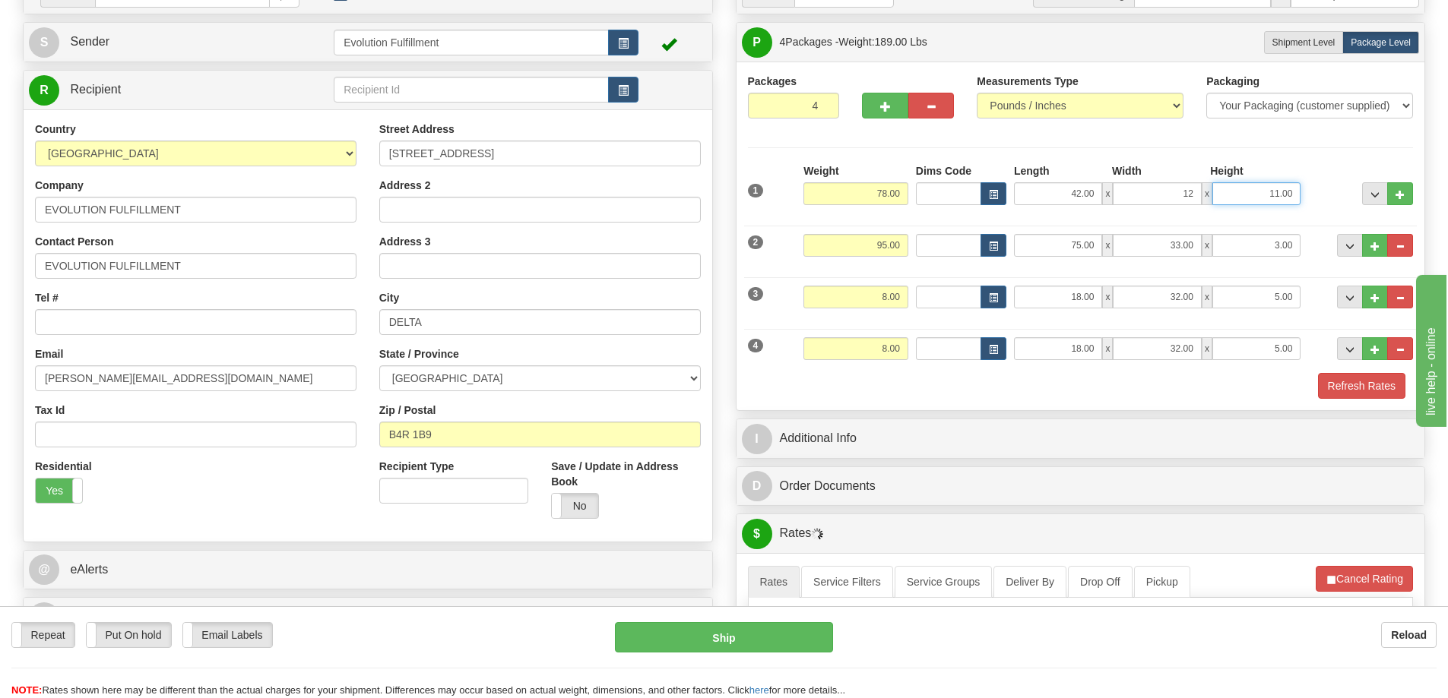
type input "12.00"
type input "9.00"
type input "50.00"
type input "63.00"
type input "33.00"
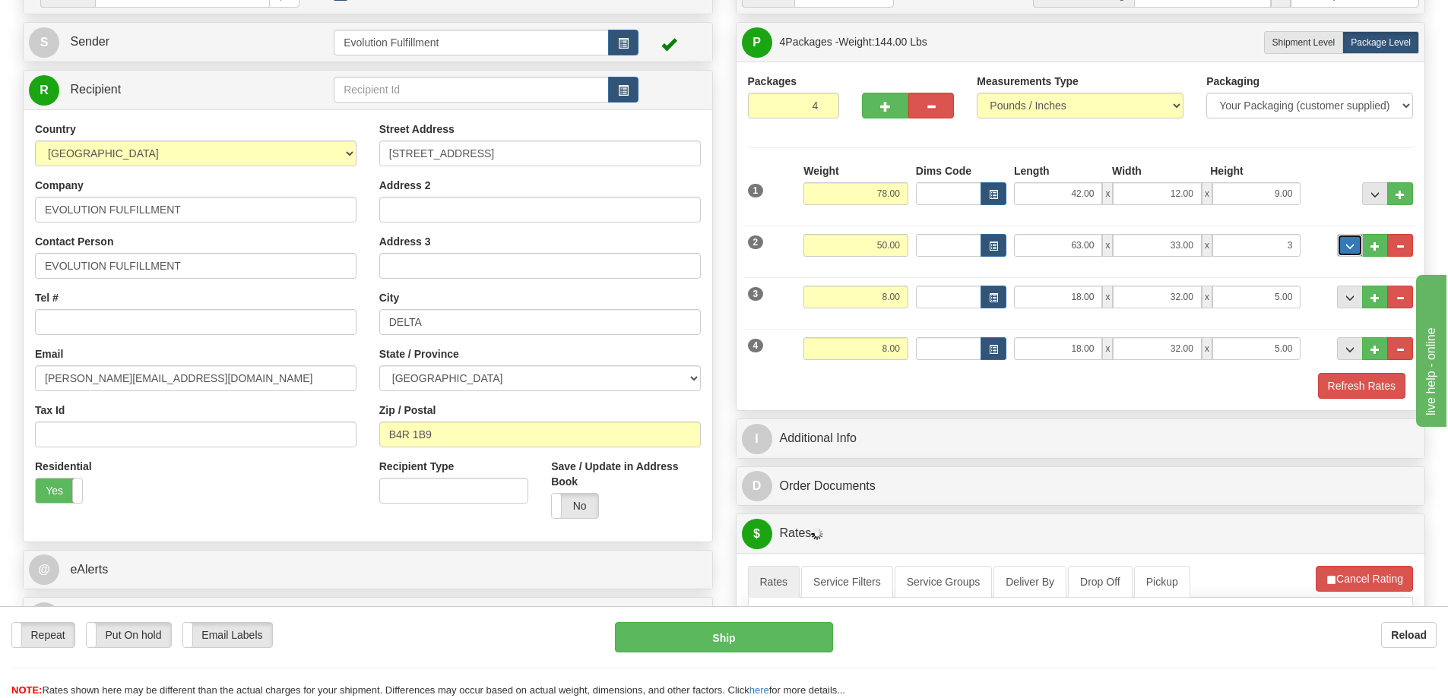
type input "3.00"
type input "8.00"
type input "18.00"
type input "32.00"
type input "5.00"
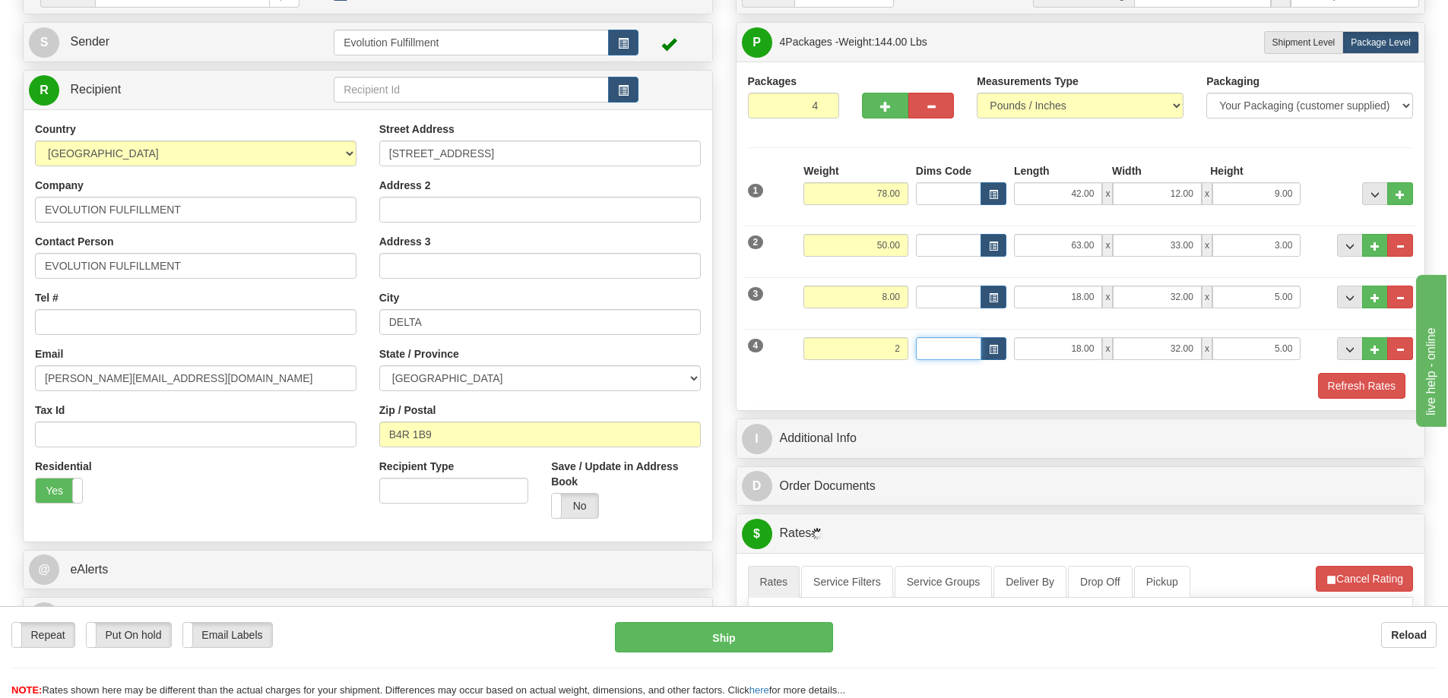
type input "2.00"
type input "5.00"
type input "4.00"
type input "3.00"
click at [711, 382] on button "Refresh Rates" at bounding box center [1361, 386] width 87 height 26
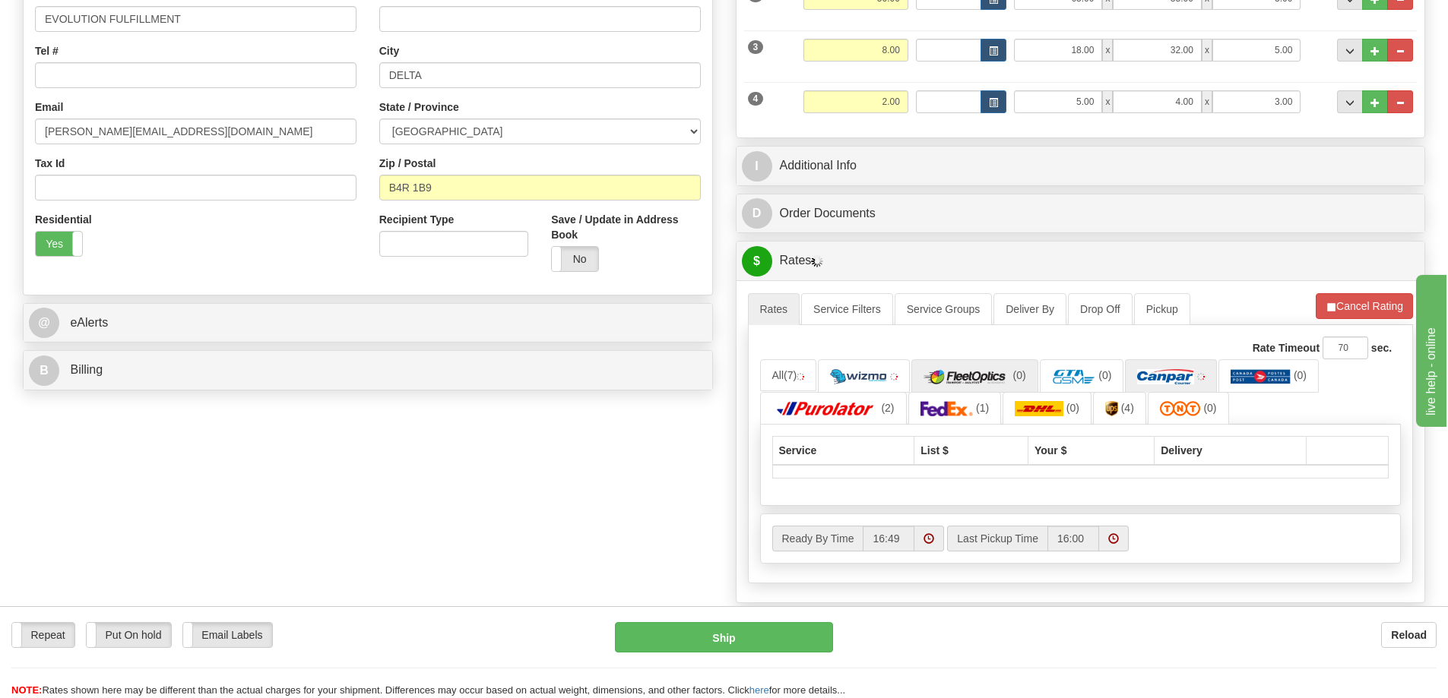
scroll to position [399, 0]
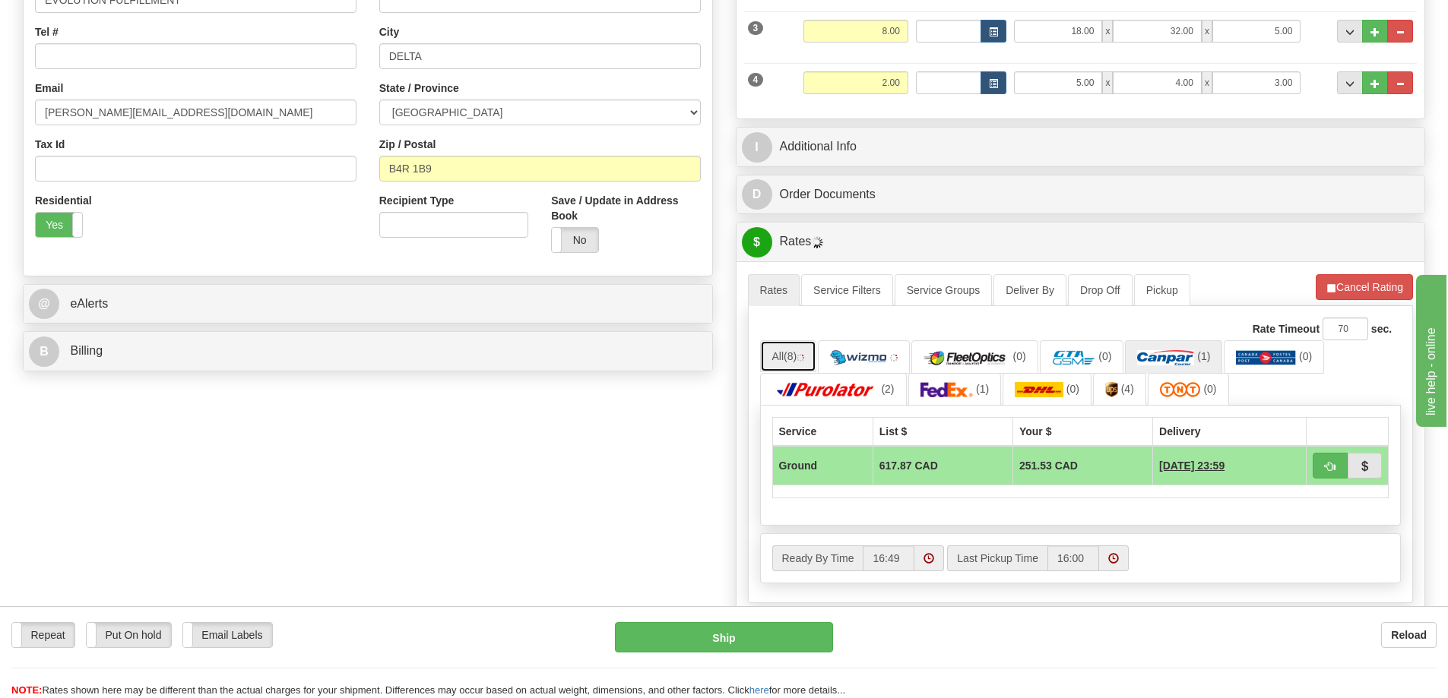
click at [711, 363] on link "All (8)" at bounding box center [788, 356] width 57 height 32
